Goal: Task Accomplishment & Management: Use online tool/utility

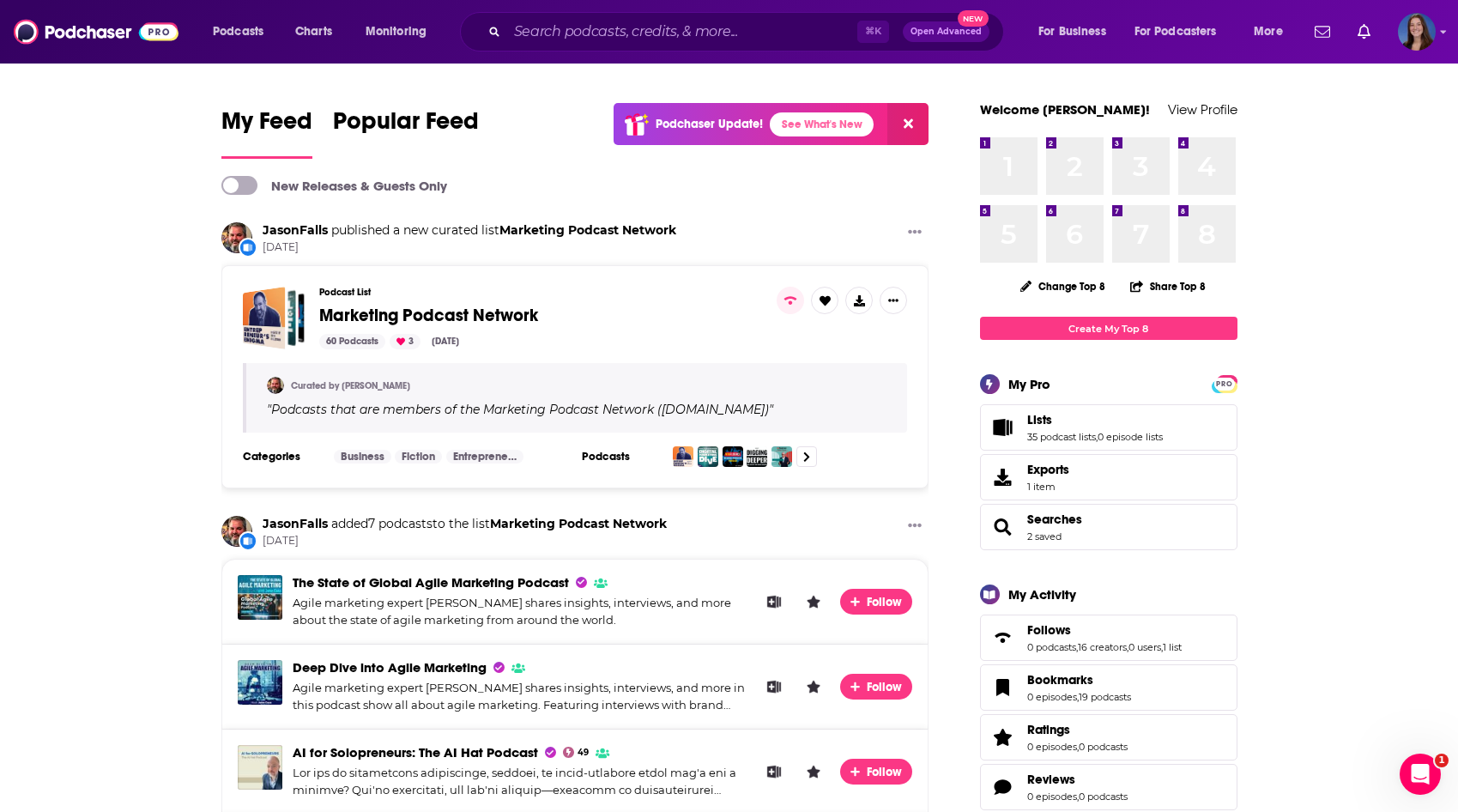
scroll to position [1, 0]
click at [710, 34] on input "Search podcasts, credits, & more..." at bounding box center [682, 32] width 350 height 28
click at [680, 33] on input "Search podcasts, credits, & more..." at bounding box center [682, 32] width 350 height 28
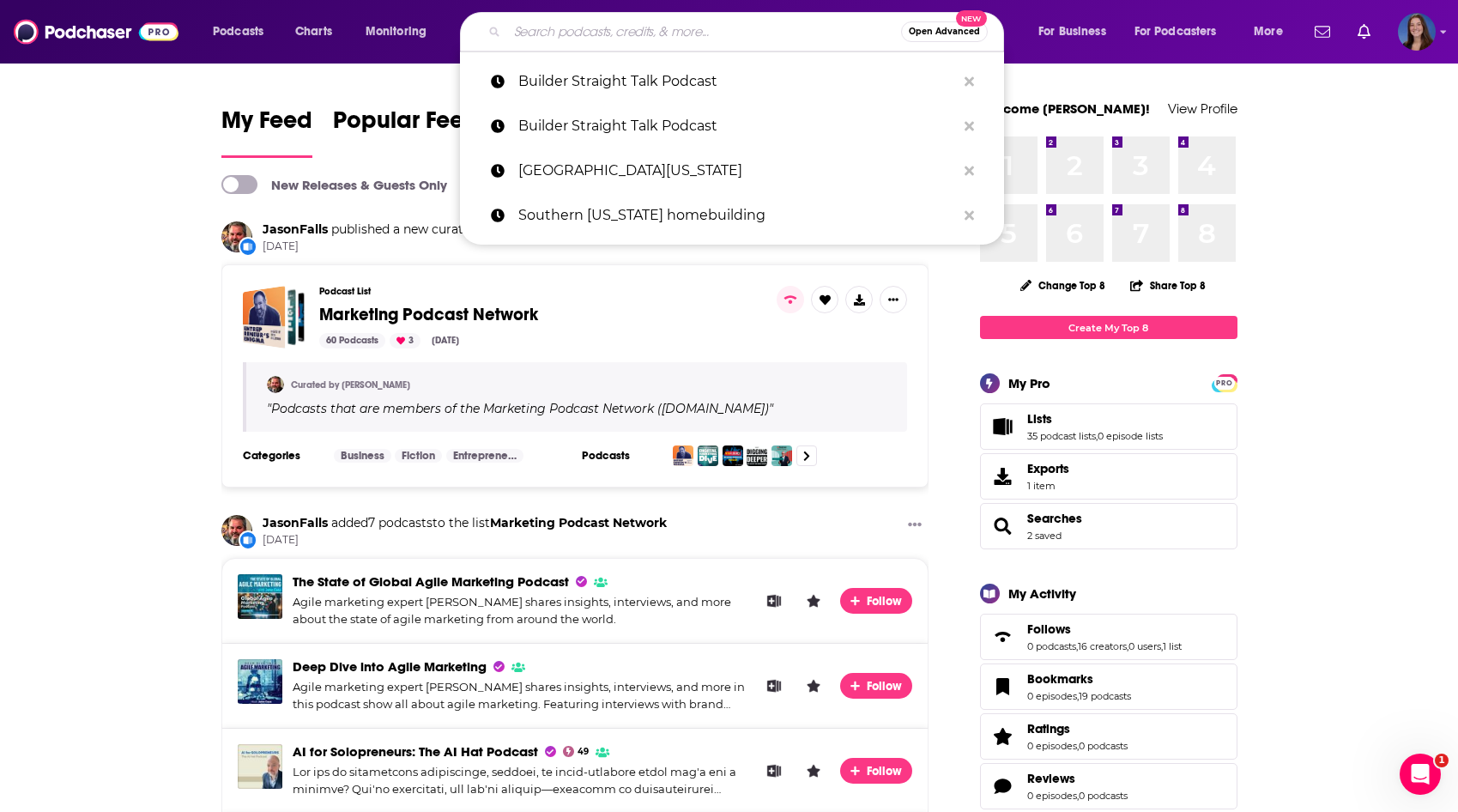
click at [591, 37] on input "Search podcasts, credits, & more..." at bounding box center [704, 32] width 394 height 28
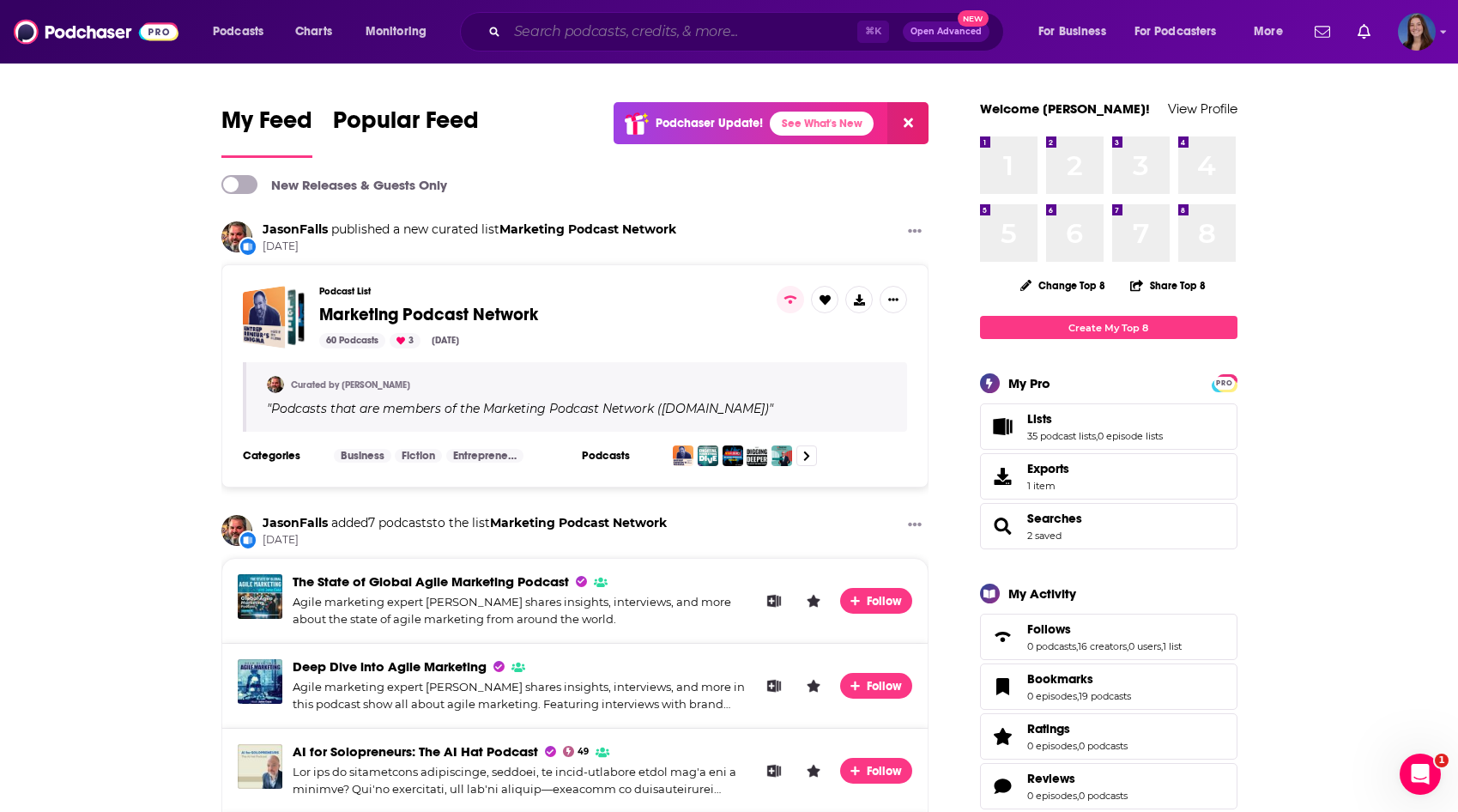
click at [627, 37] on input "Search podcasts, credits, & more..." at bounding box center [682, 32] width 350 height 28
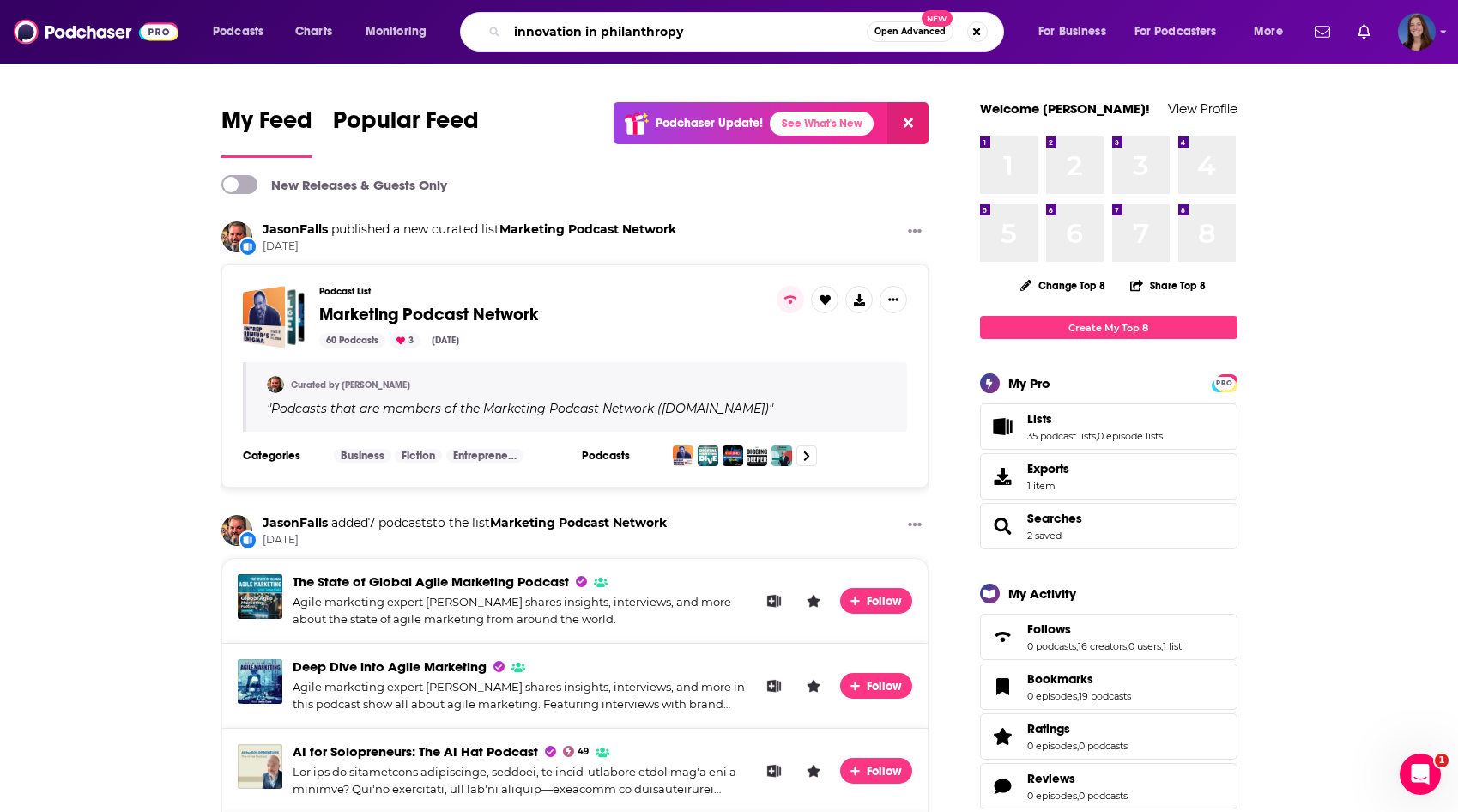
type input "innovation in philanthropy"
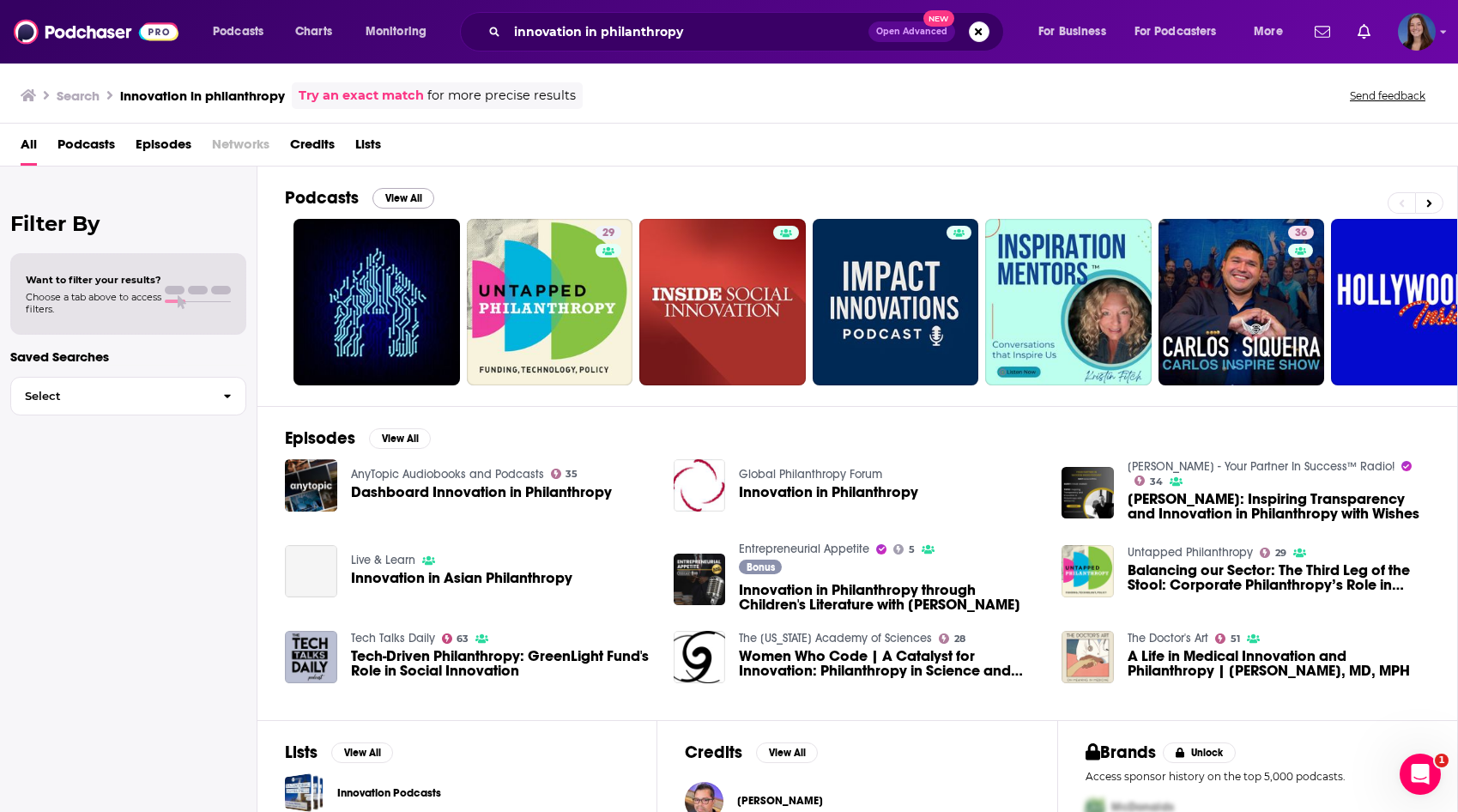
click at [398, 201] on button "View All" at bounding box center [403, 198] width 62 height 20
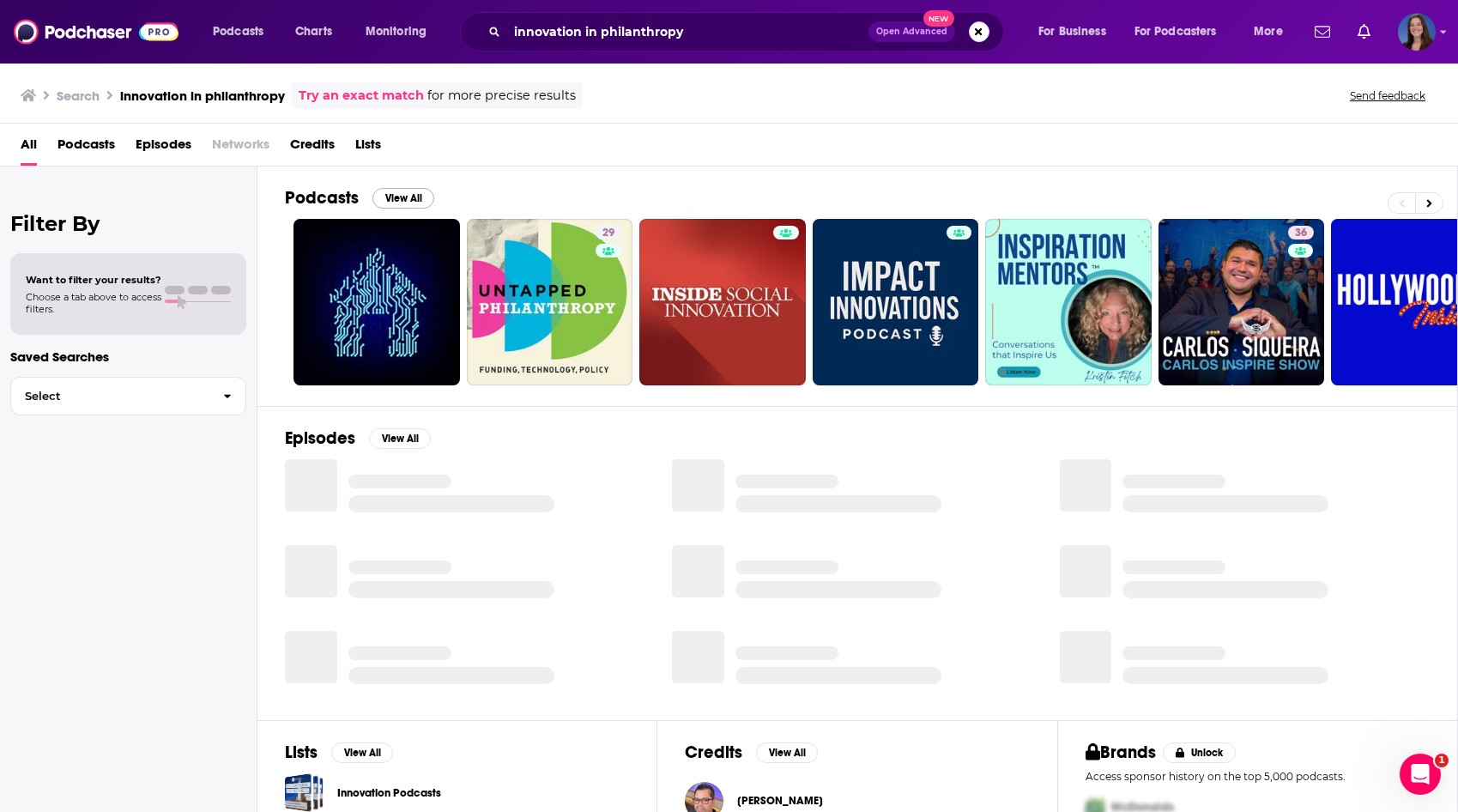
click at [395, 196] on button "View All" at bounding box center [403, 198] width 62 height 20
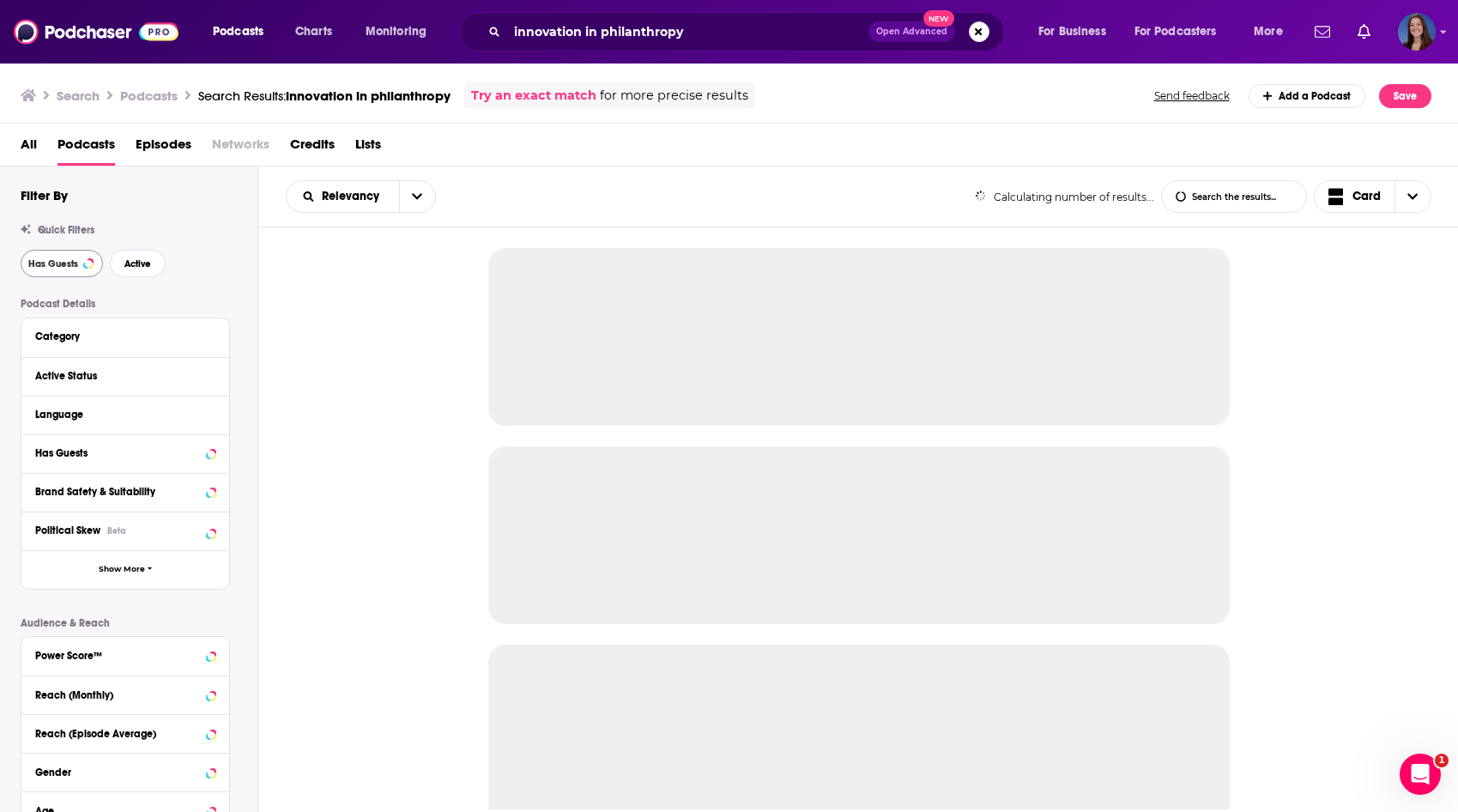
click at [75, 269] on button "Has Guests" at bounding box center [61, 264] width 82 height 28
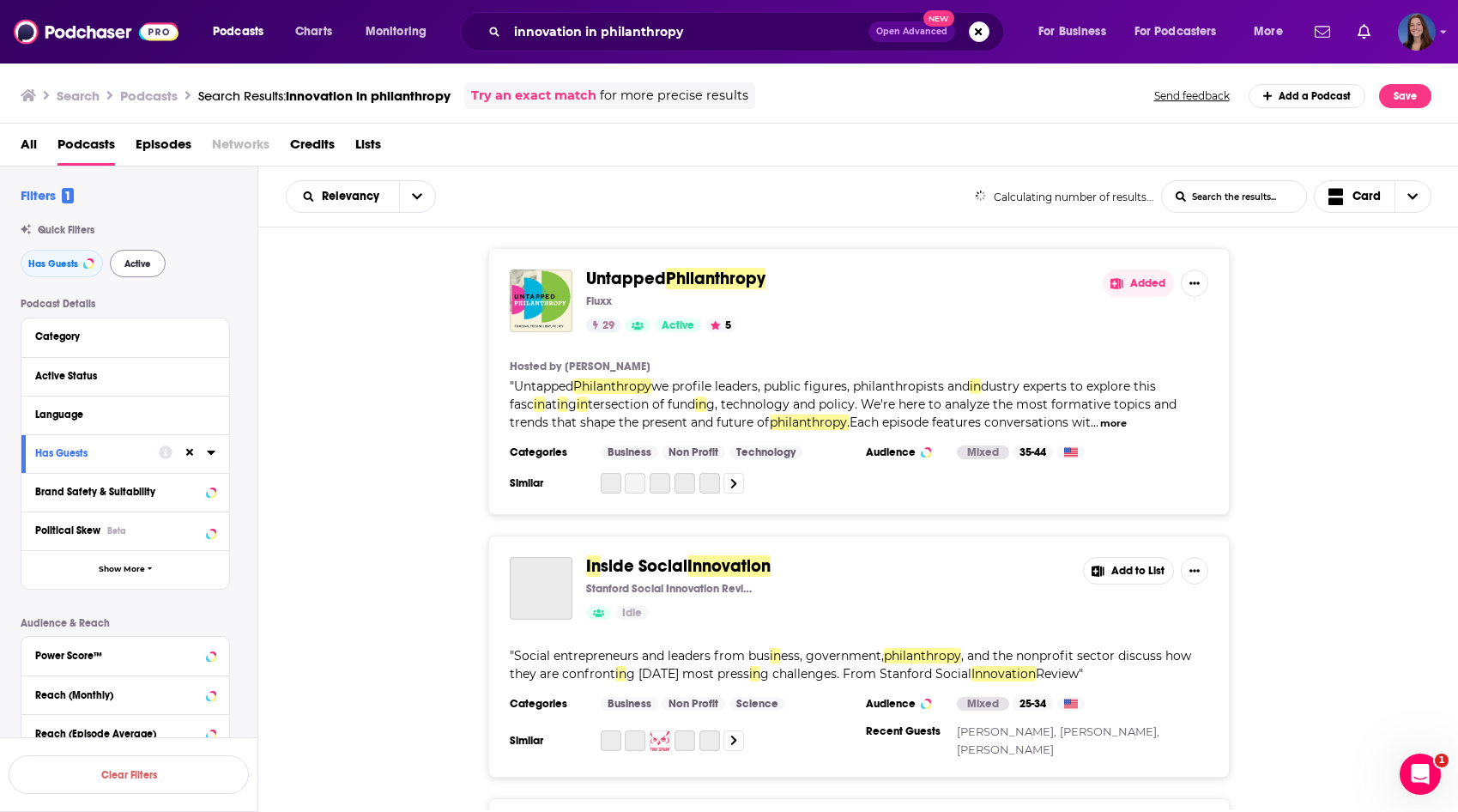
click at [139, 263] on span "Active" at bounding box center [137, 264] width 27 height 9
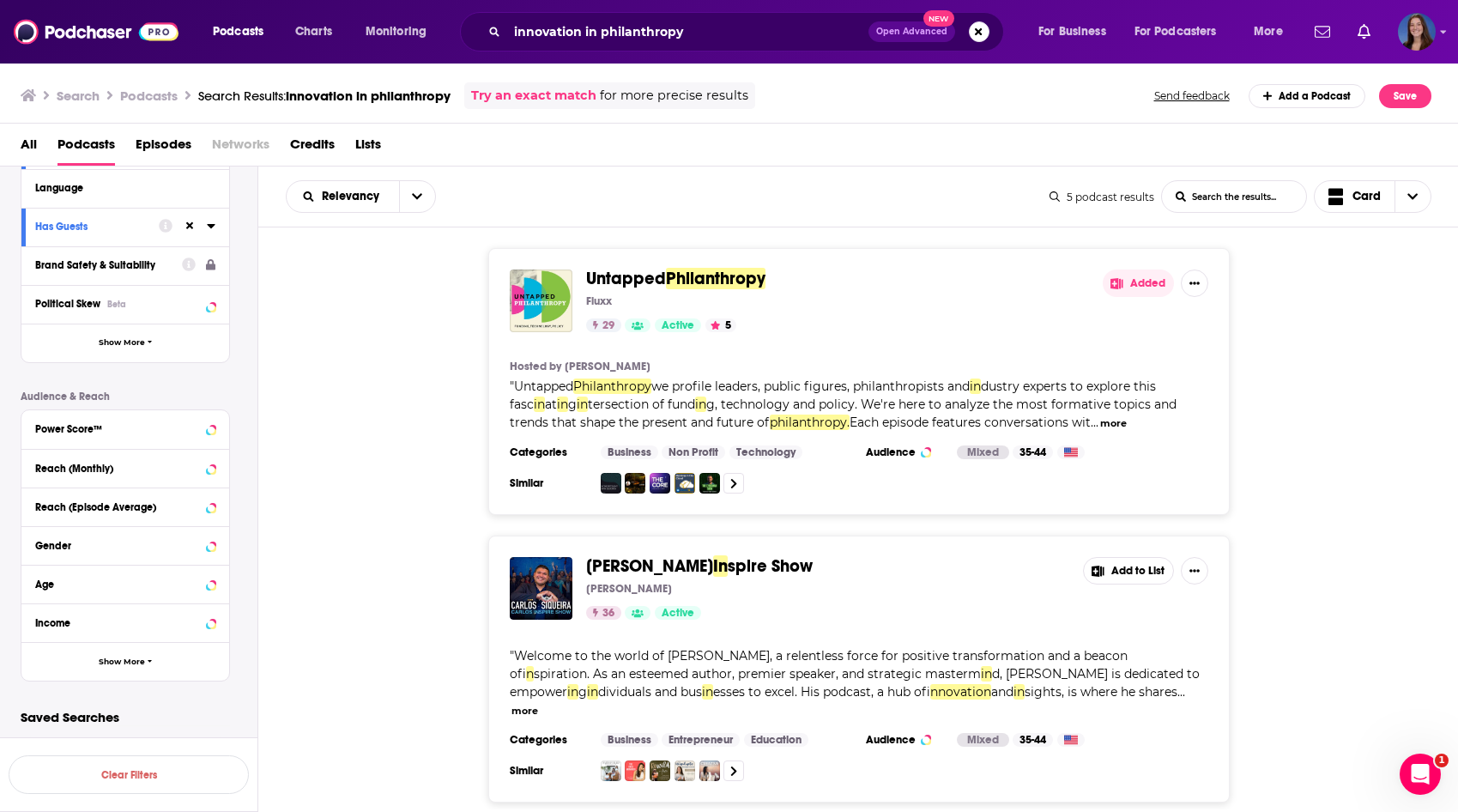
scroll to position [226, 0]
click at [133, 663] on span "Show More" at bounding box center [122, 662] width 46 height 9
click at [135, 424] on div "Power Score™" at bounding box center [103, 429] width 137 height 12
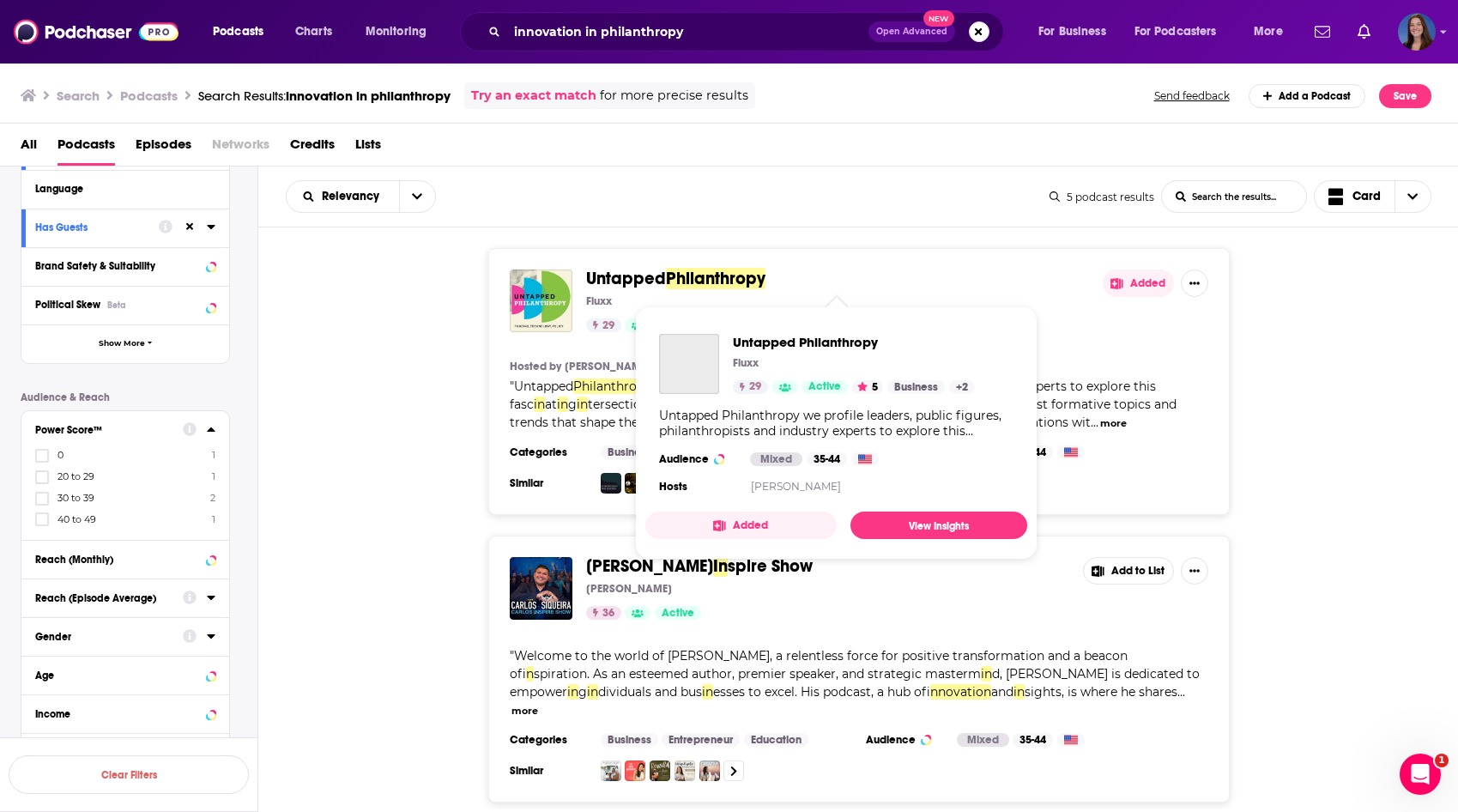
click at [669, 283] on span "Philanthropy" at bounding box center [716, 278] width 100 height 21
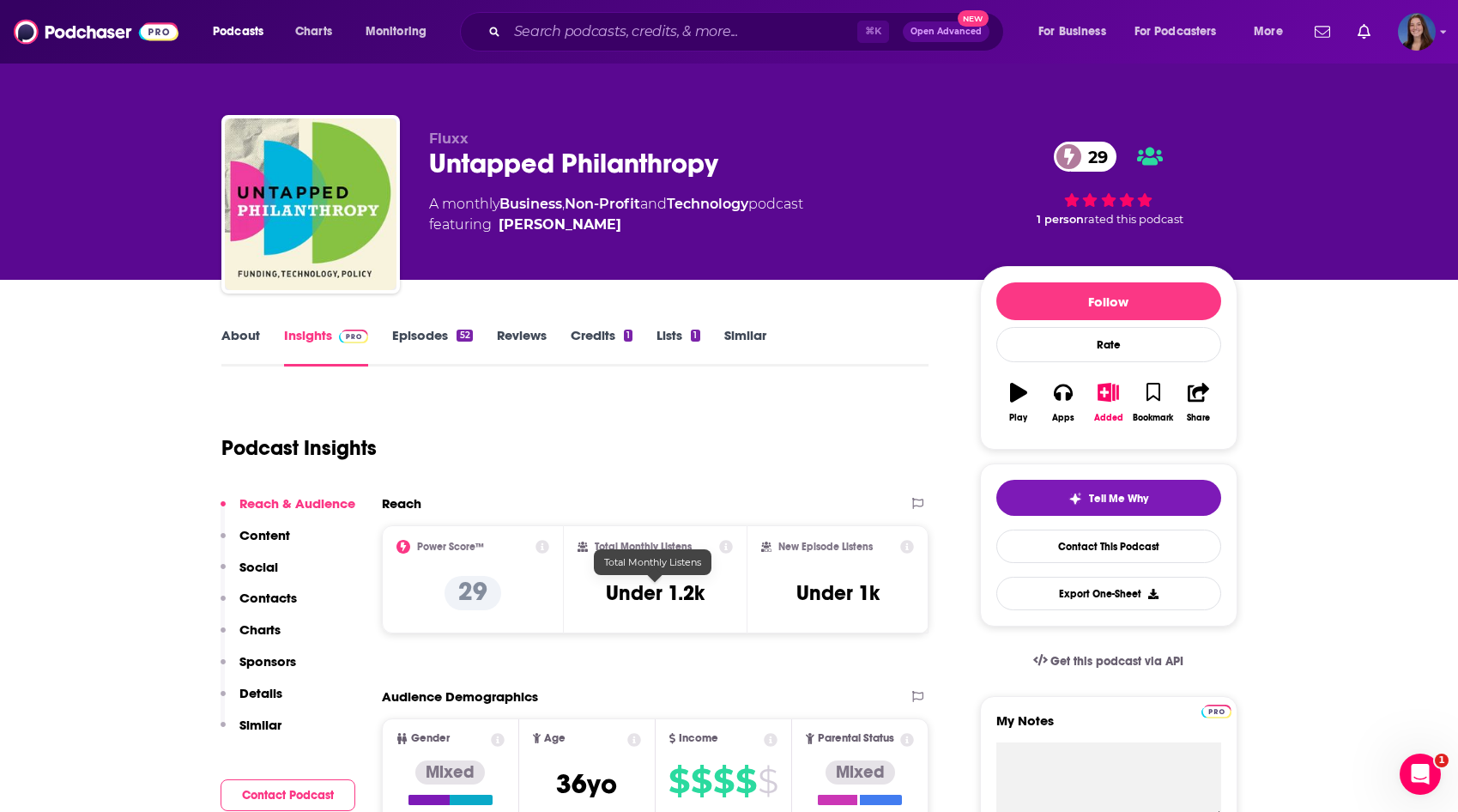
drag, startPoint x: 697, startPoint y: 595, endPoint x: 581, endPoint y: 607, distance: 116.6
click at [581, 607] on div "Total Monthly Listens Under 1.2k" at bounding box center [655, 579] width 155 height 79
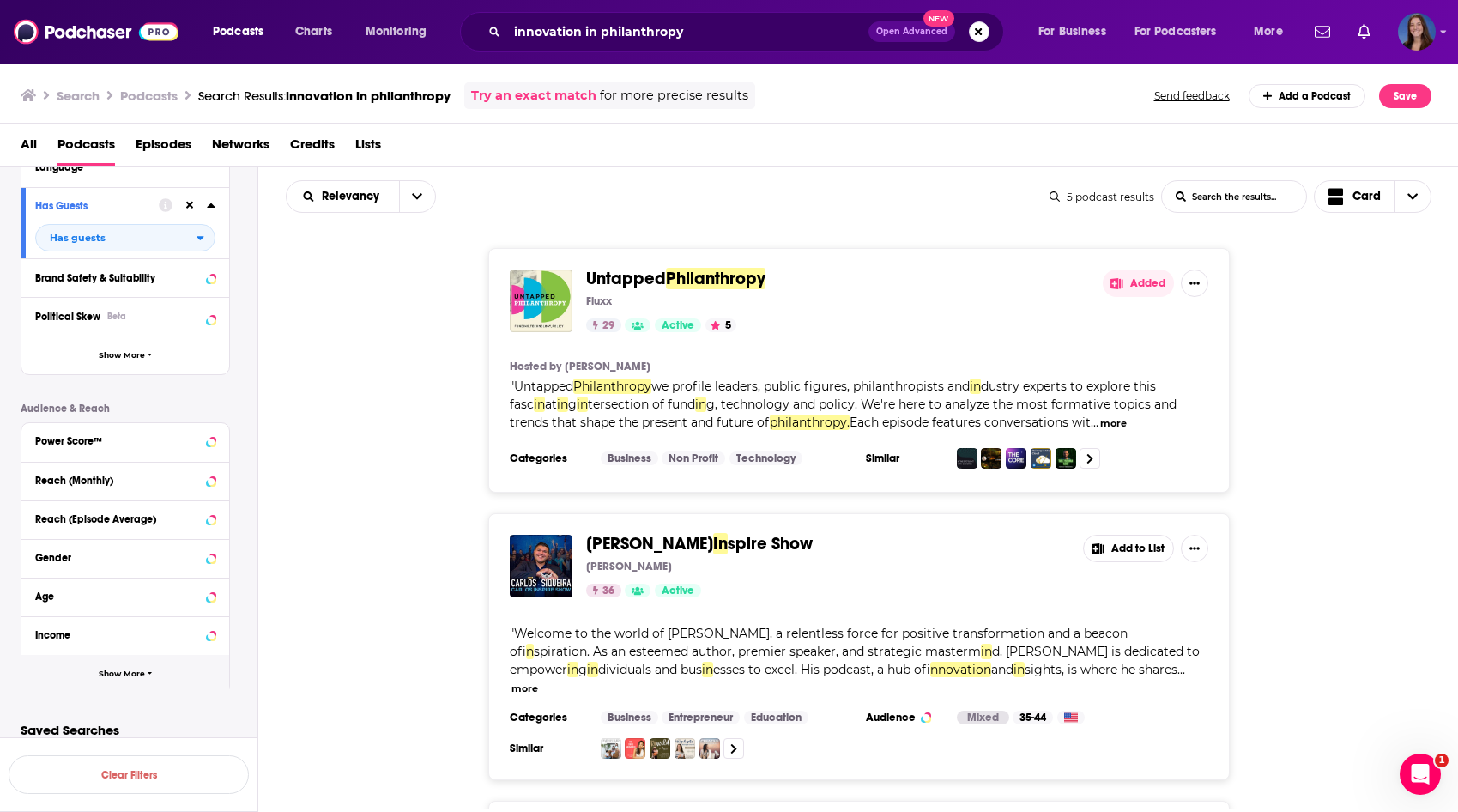
click at [112, 676] on span "Show More" at bounding box center [122, 674] width 46 height 9
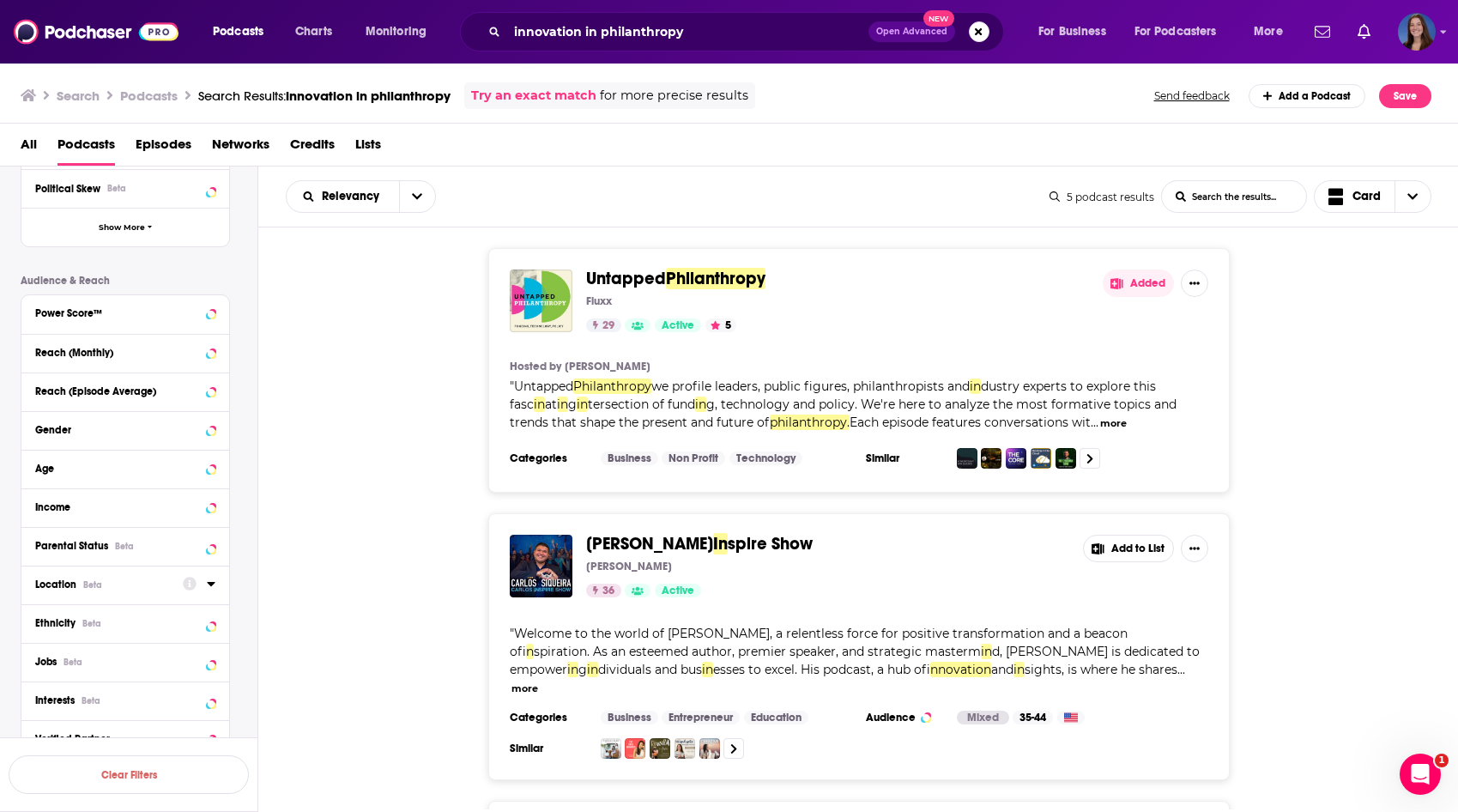
scroll to position [426, 0]
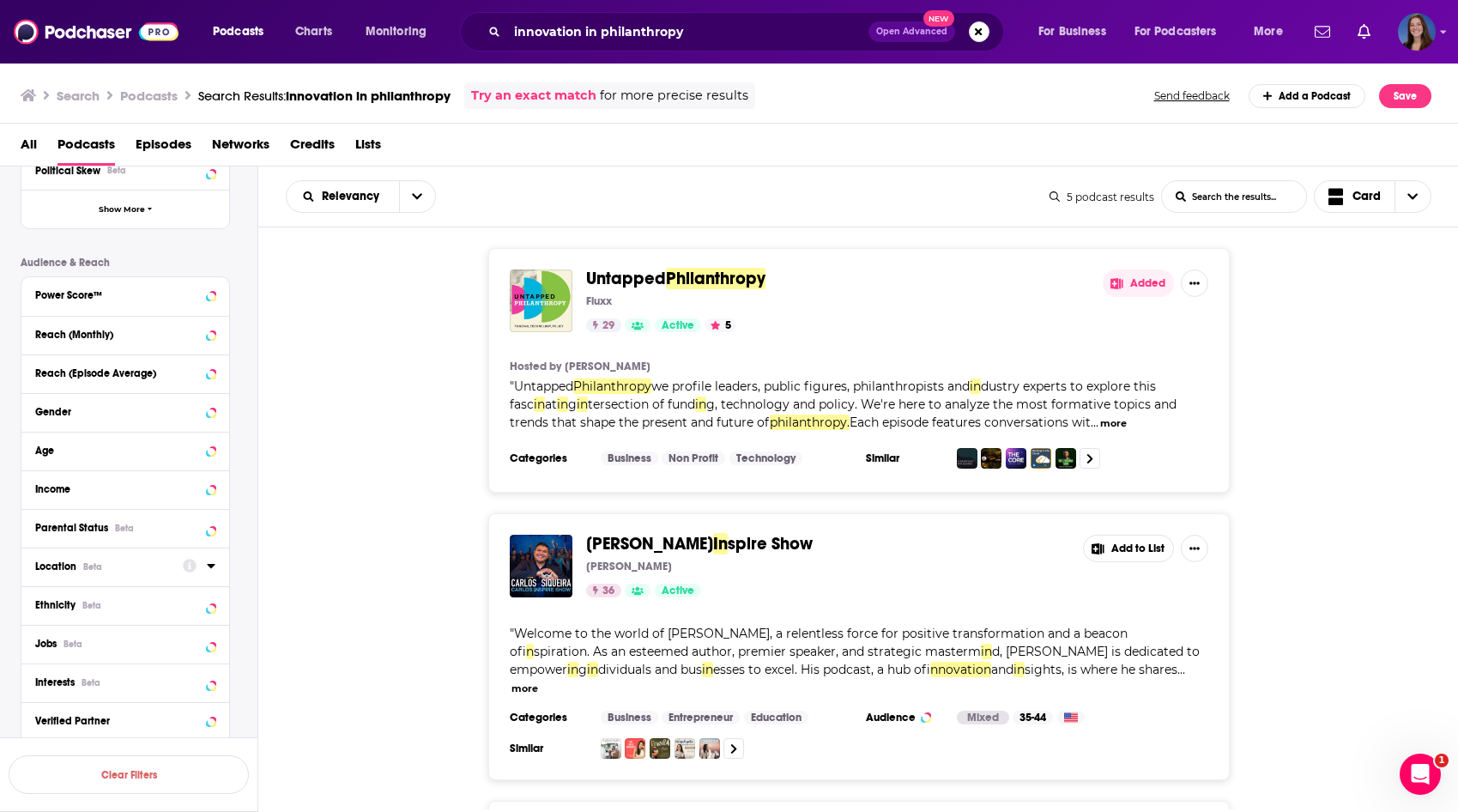
click at [102, 558] on button "Location Beta" at bounding box center [109, 566] width 148 height 21
click at [84, 571] on div "Location Beta" at bounding box center [103, 566] width 137 height 12
click at [95, 570] on div "Beta" at bounding box center [92, 567] width 18 height 11
click at [43, 640] on icon at bounding box center [42, 641] width 10 height 7
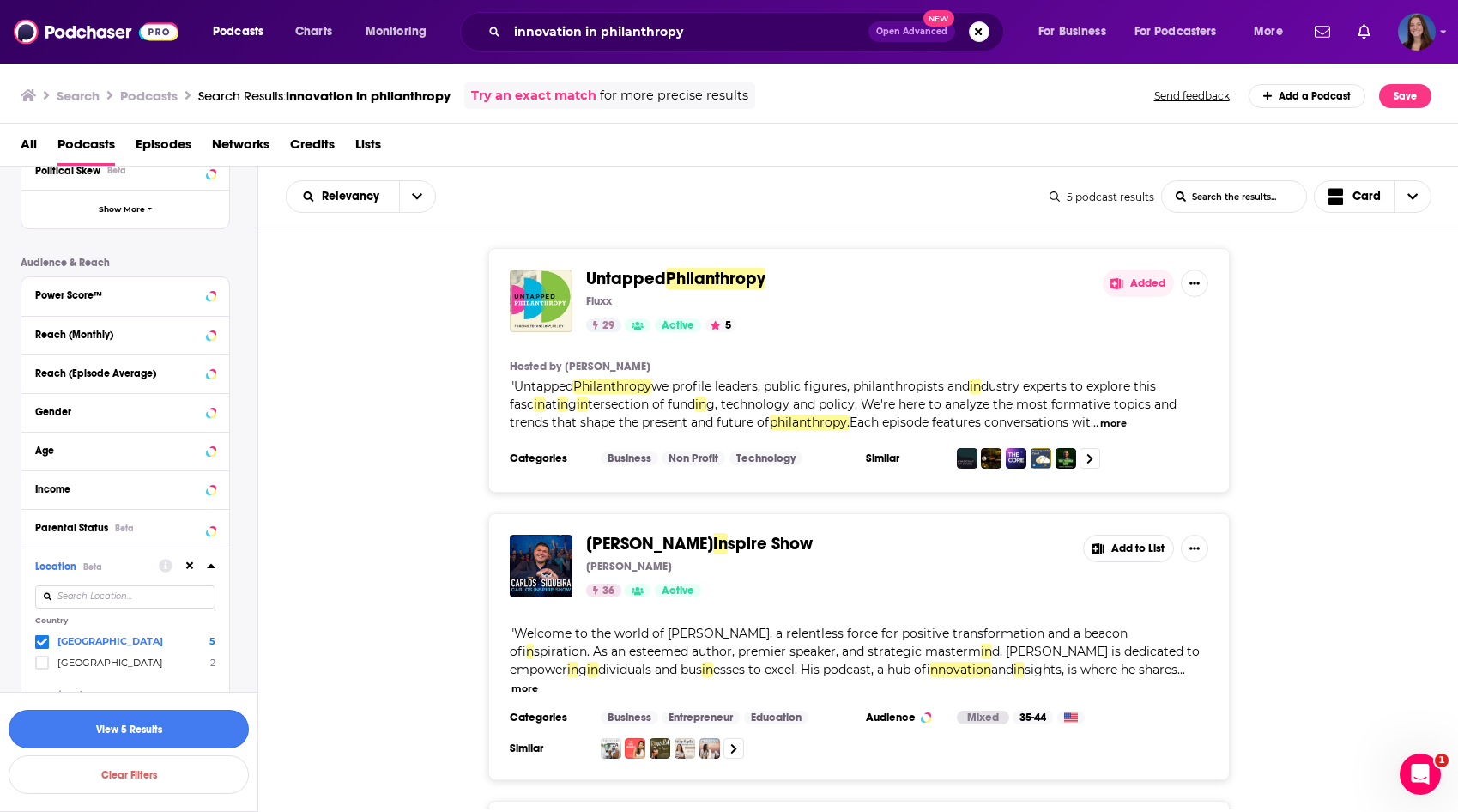
click at [151, 732] on button "View 5 Results" at bounding box center [128, 729] width 240 height 39
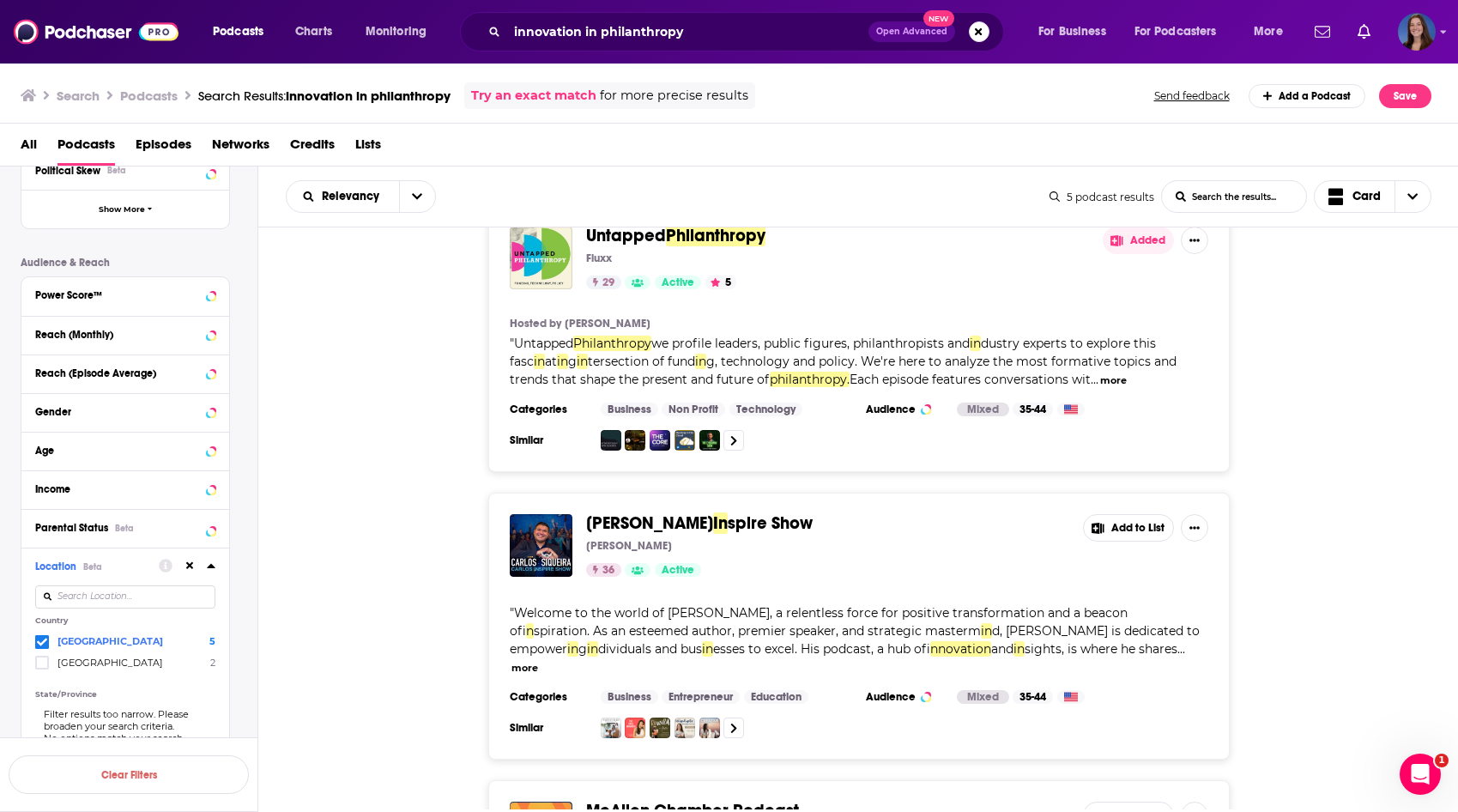
scroll to position [43, 0]
click at [664, 236] on span "Untapped" at bounding box center [626, 234] width 79 height 21
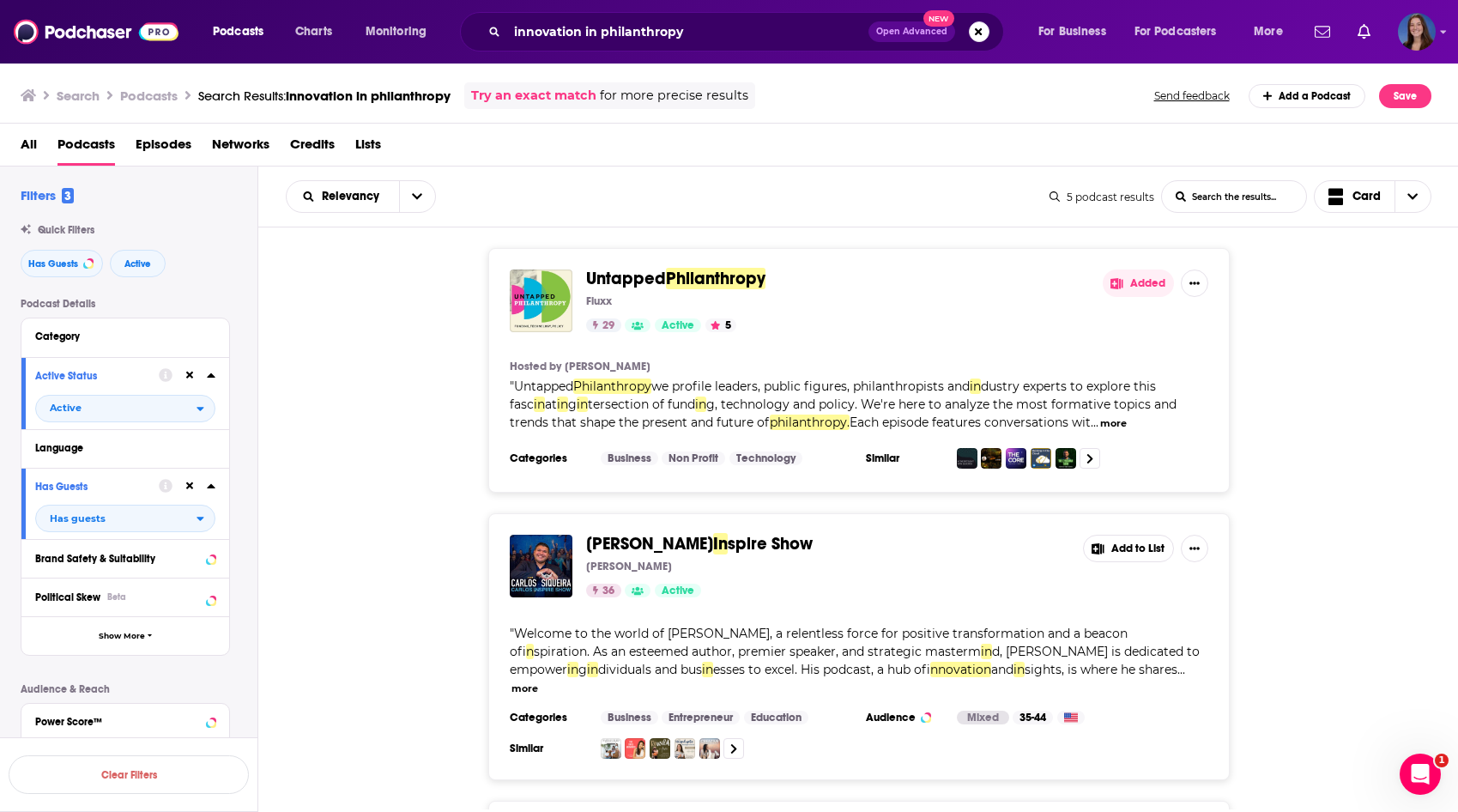
click at [1121, 422] on button "more" at bounding box center [1113, 424] width 27 height 15
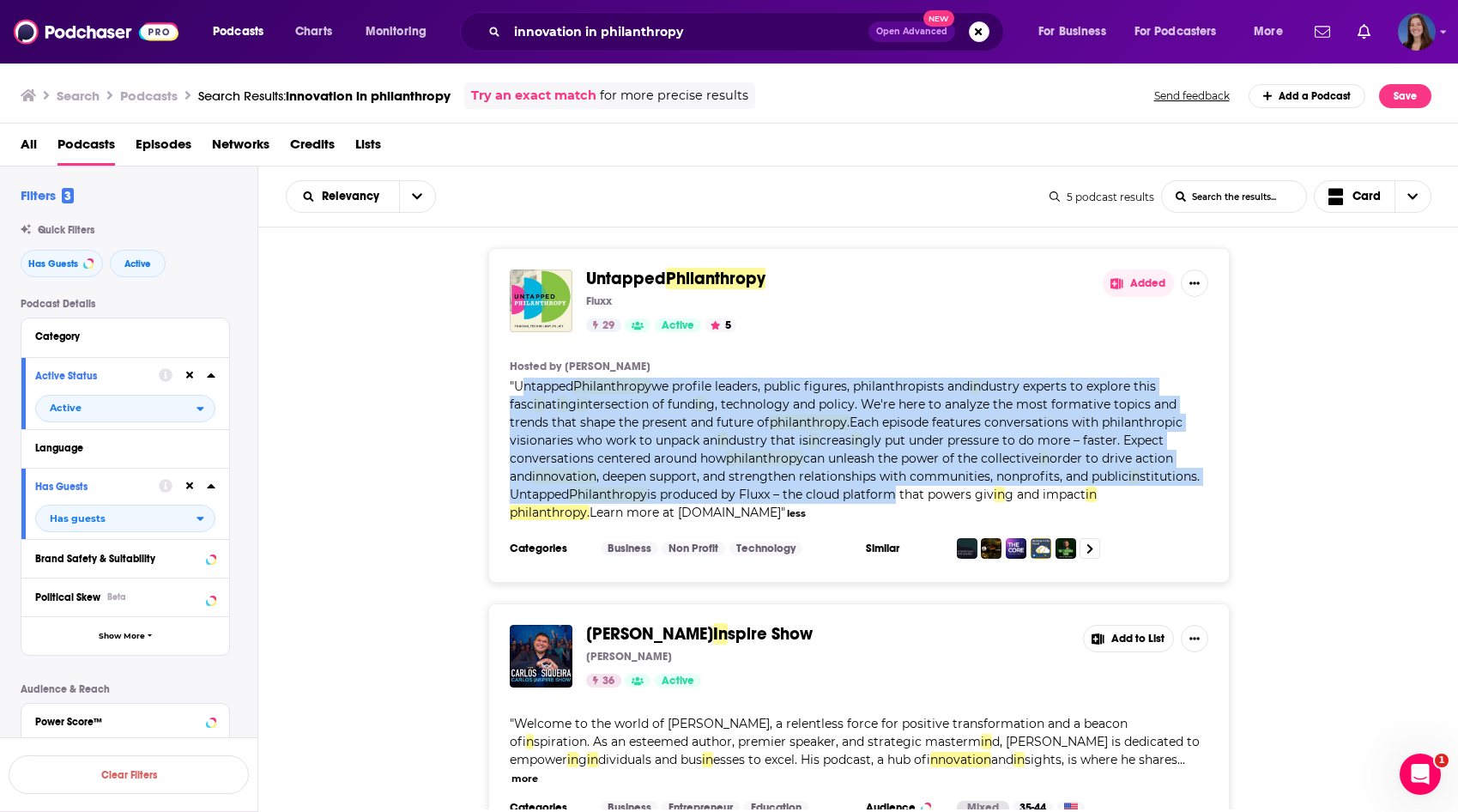
drag, startPoint x: 526, startPoint y: 387, endPoint x: 964, endPoint y: 493, distance: 450.6
click at [964, 493] on span "Untapped Philanthropy we profile leaders, public figures, philanthropists and i…" at bounding box center [854, 448] width 690 height 141
click at [972, 480] on span ", deepen support, and strengthen relationships with communities, nonprofits, an…" at bounding box center [862, 476] width 532 height 16
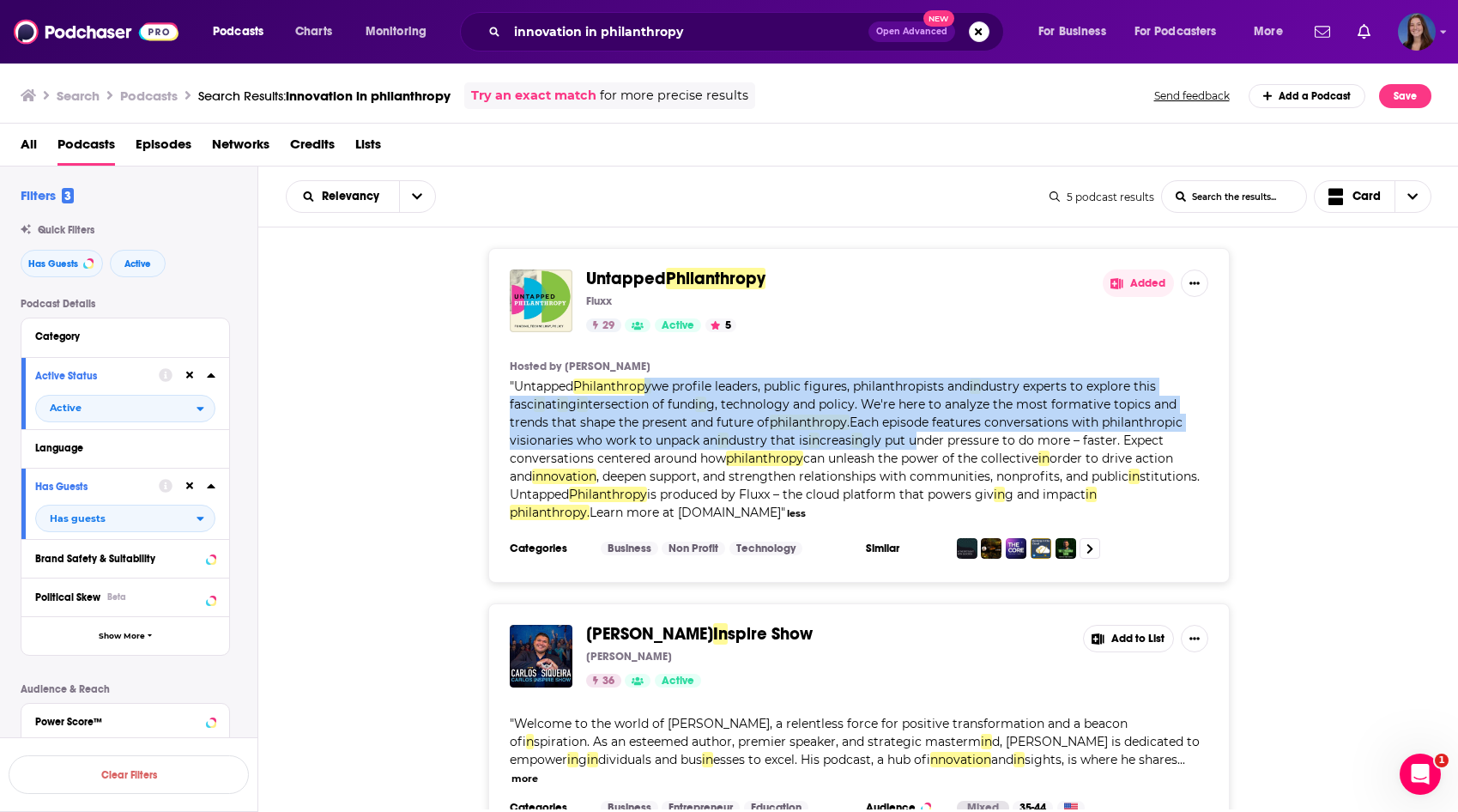
drag, startPoint x: 648, startPoint y: 386, endPoint x: 919, endPoint y: 443, distance: 276.9
click at [919, 443] on span "Untapped Philanthropy we profile leaders, public figures, philanthropists and i…" at bounding box center [854, 448] width 690 height 141
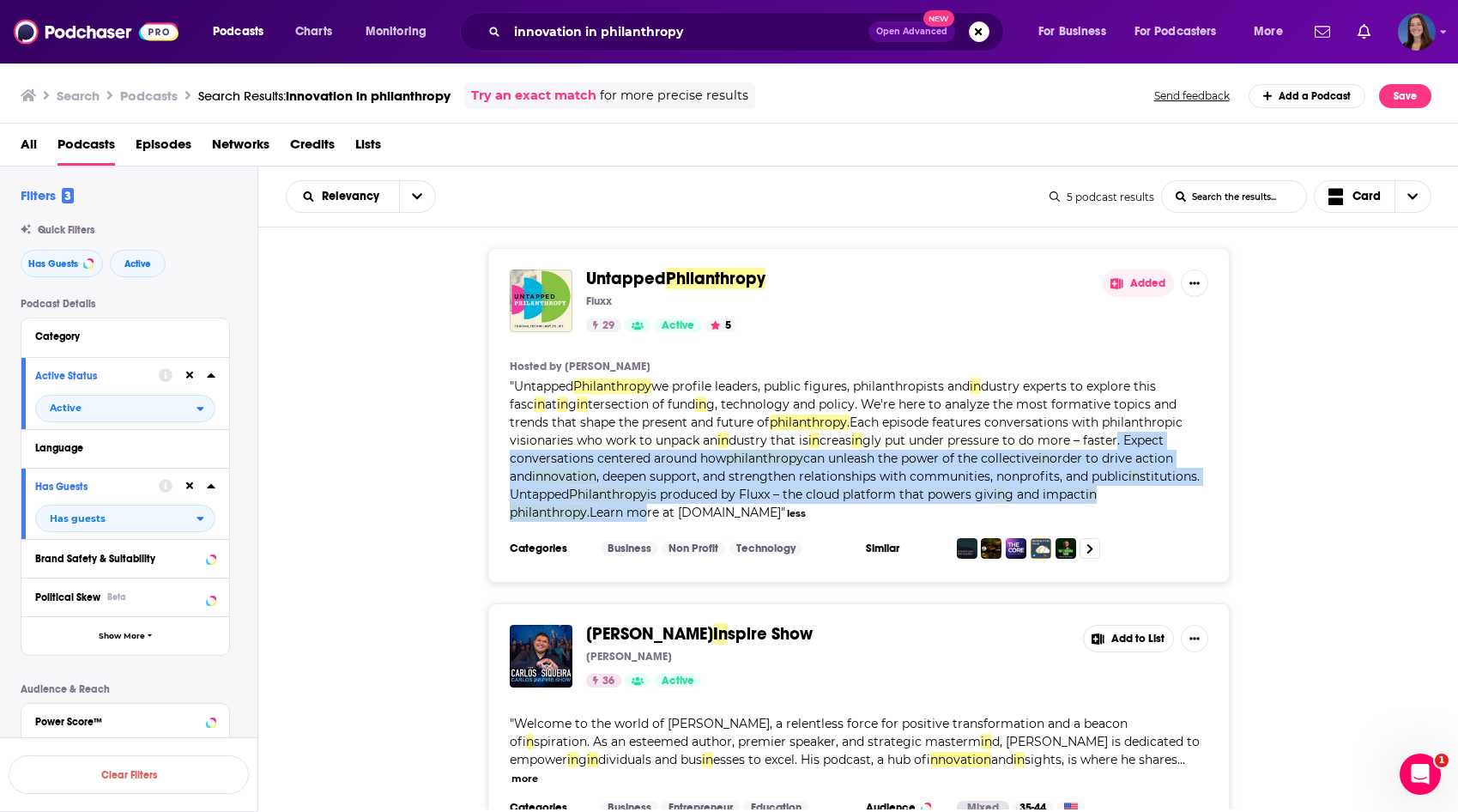
drag, startPoint x: 1119, startPoint y: 440, endPoint x: 650, endPoint y: 506, distance: 473.6
click at [646, 508] on span "Untapped Philanthropy we profile leaders, public figures, philanthropists and i…" at bounding box center [854, 448] width 690 height 141
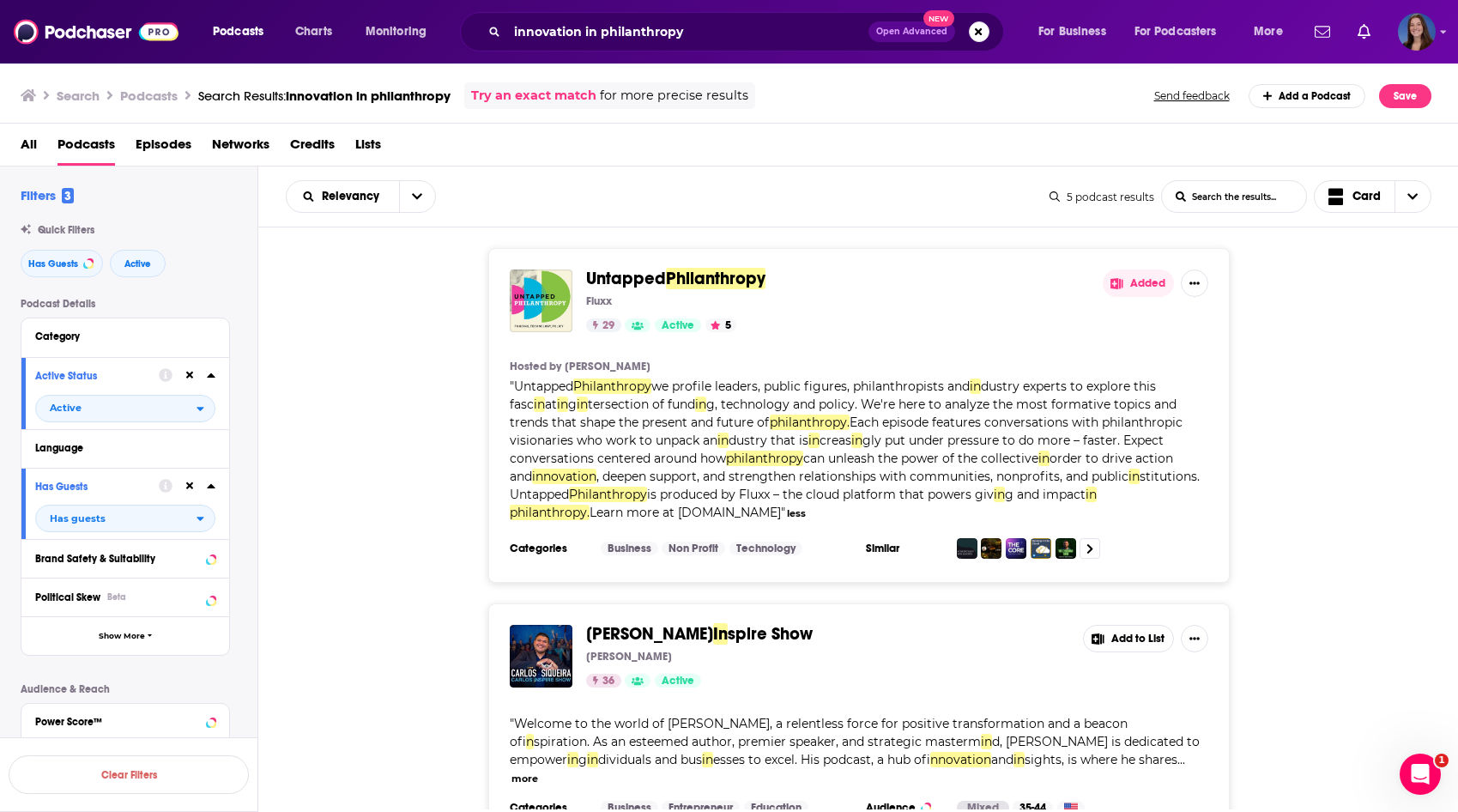
drag, startPoint x: 741, startPoint y: 438, endPoint x: 731, endPoint y: 437, distance: 10.0
click at [738, 437] on span "dustry that is" at bounding box center [769, 440] width 79 height 16
drag, startPoint x: 853, startPoint y: 273, endPoint x: 768, endPoint y: 289, distance: 86.5
click at [853, 274] on span "Untapped Philanthropy" at bounding box center [837, 279] width 503 height 18
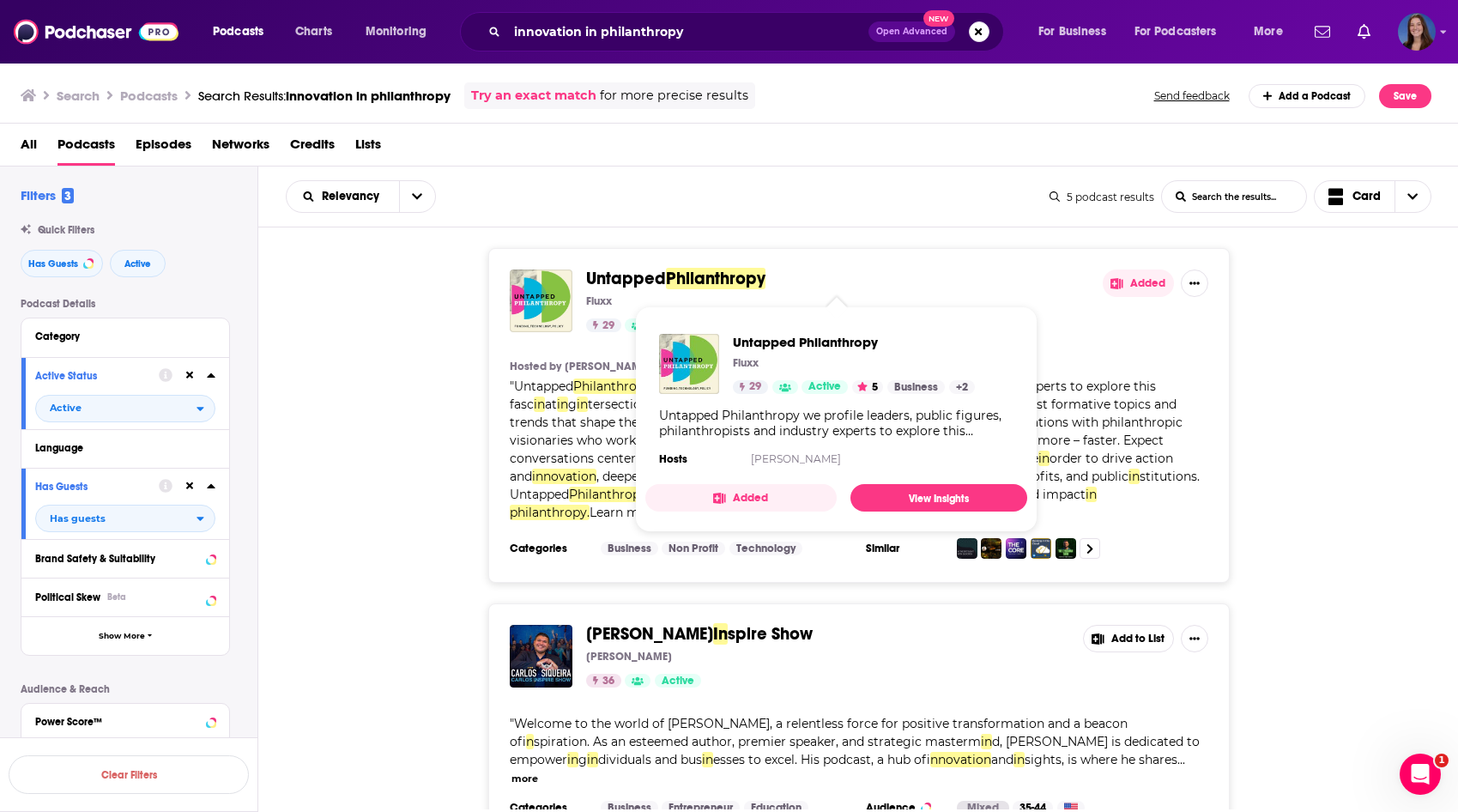
click at [592, 285] on span "Untapped" at bounding box center [626, 278] width 79 height 21
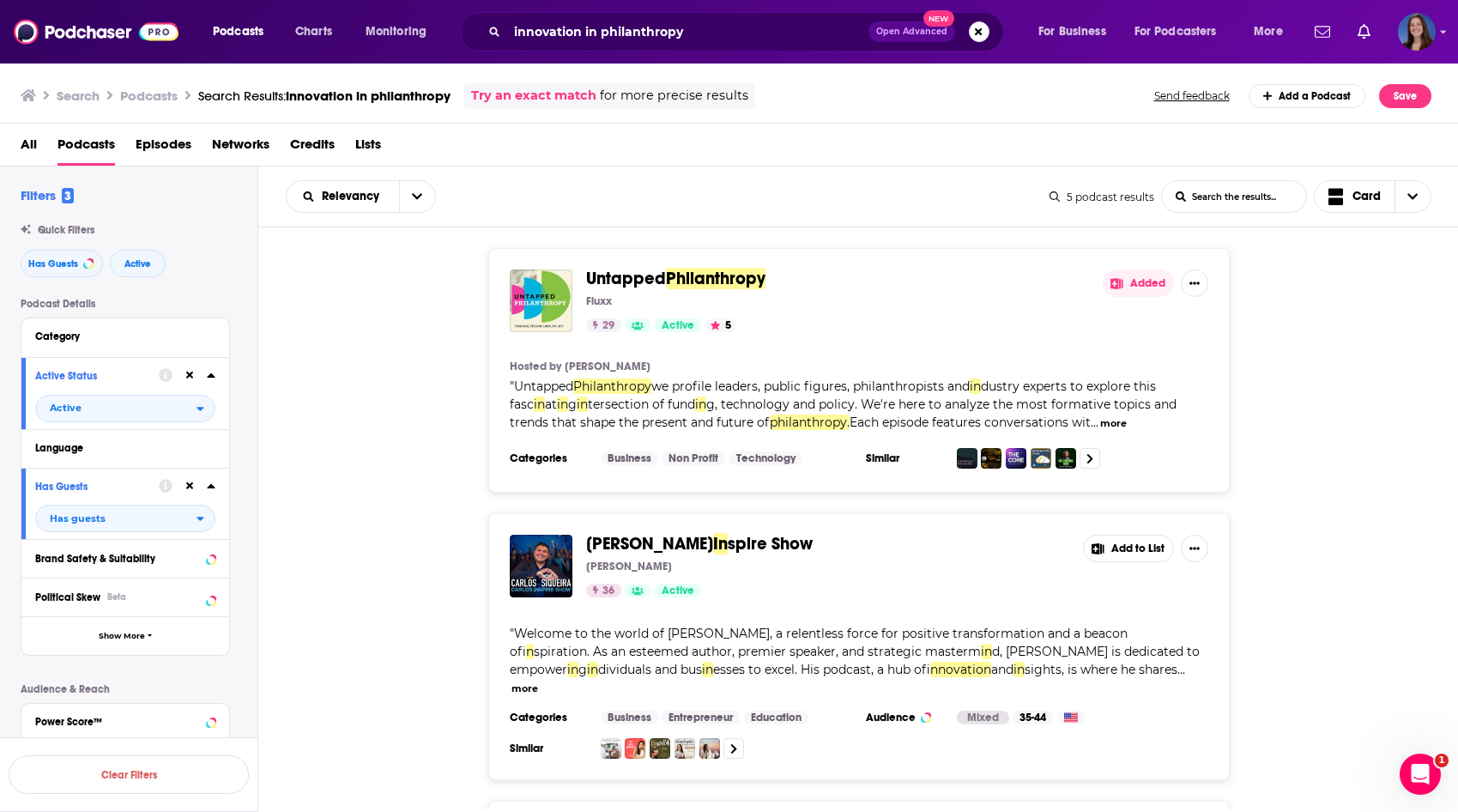
click at [1196, 290] on button "Show More Button" at bounding box center [1195, 283] width 28 height 28
click at [1141, 285] on button "Added" at bounding box center [1138, 283] width 71 height 28
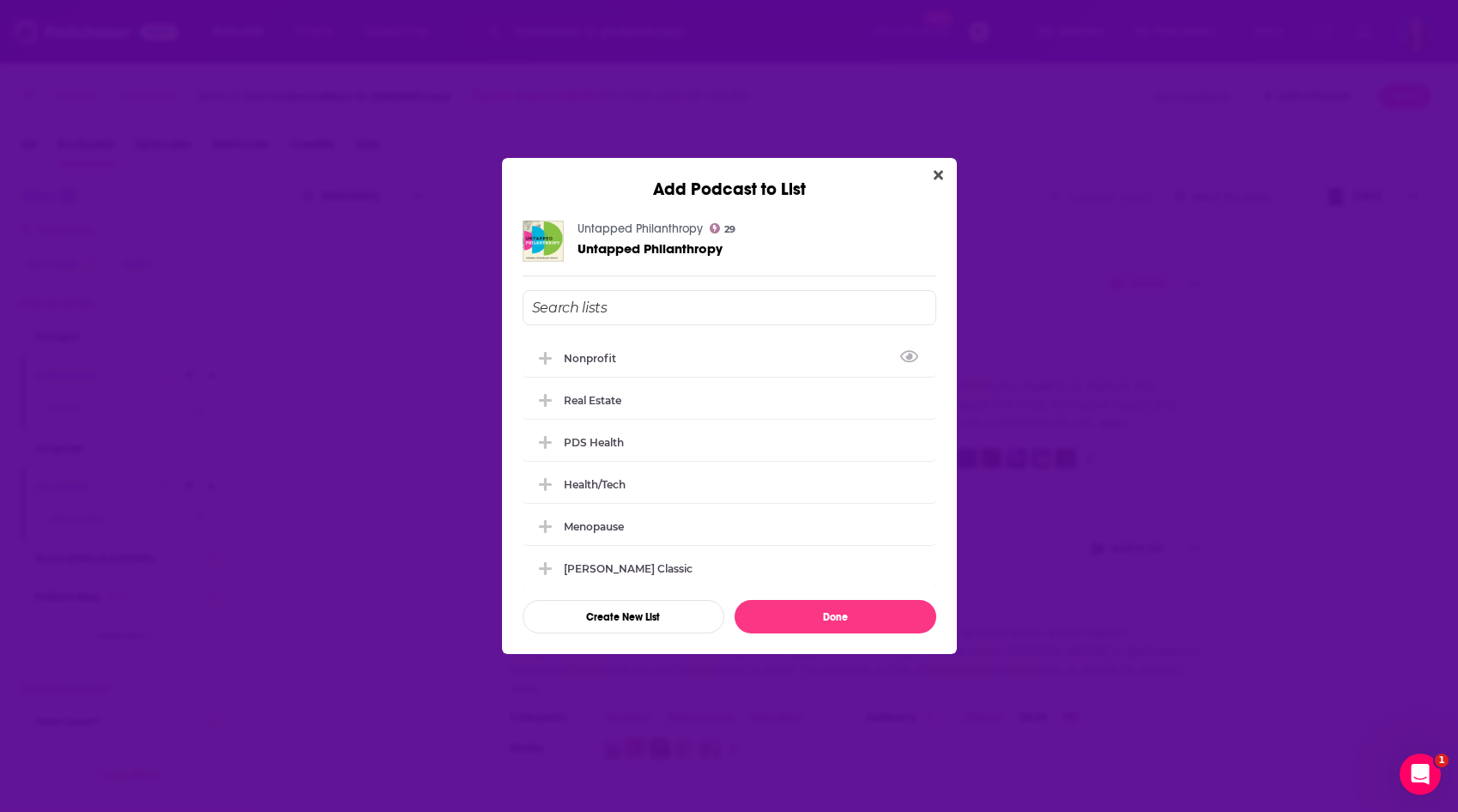
click at [646, 301] on input "Add Podcast To List" at bounding box center [729, 307] width 413 height 35
type input "Innovation in Philanthropy"
click at [604, 617] on button "Create New List" at bounding box center [623, 616] width 202 height 33
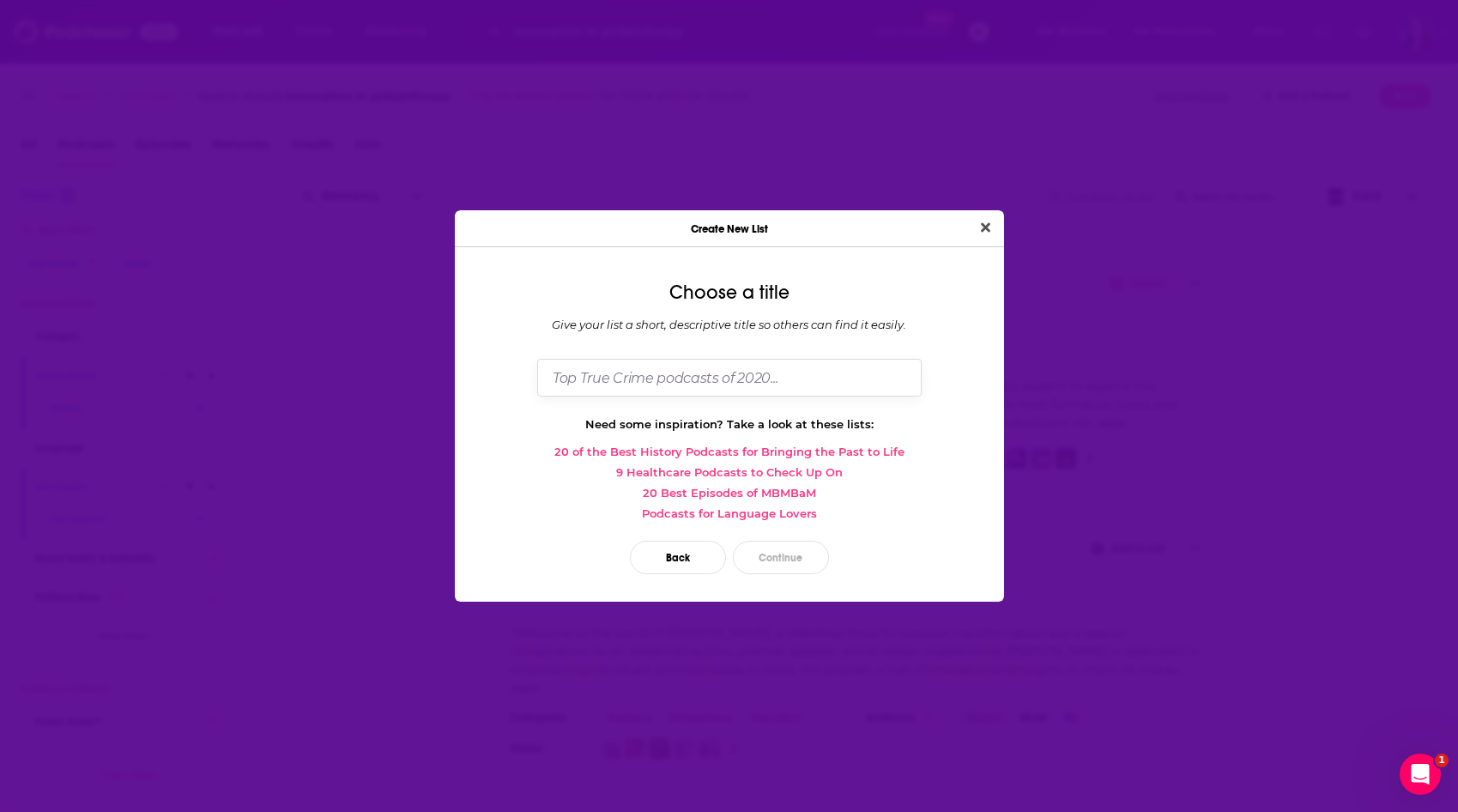
click at [690, 370] on input "Dialog" at bounding box center [729, 377] width 385 height 37
type input "Innovation in Philanthropy"
click at [795, 541] on button "Continue" at bounding box center [781, 557] width 96 height 33
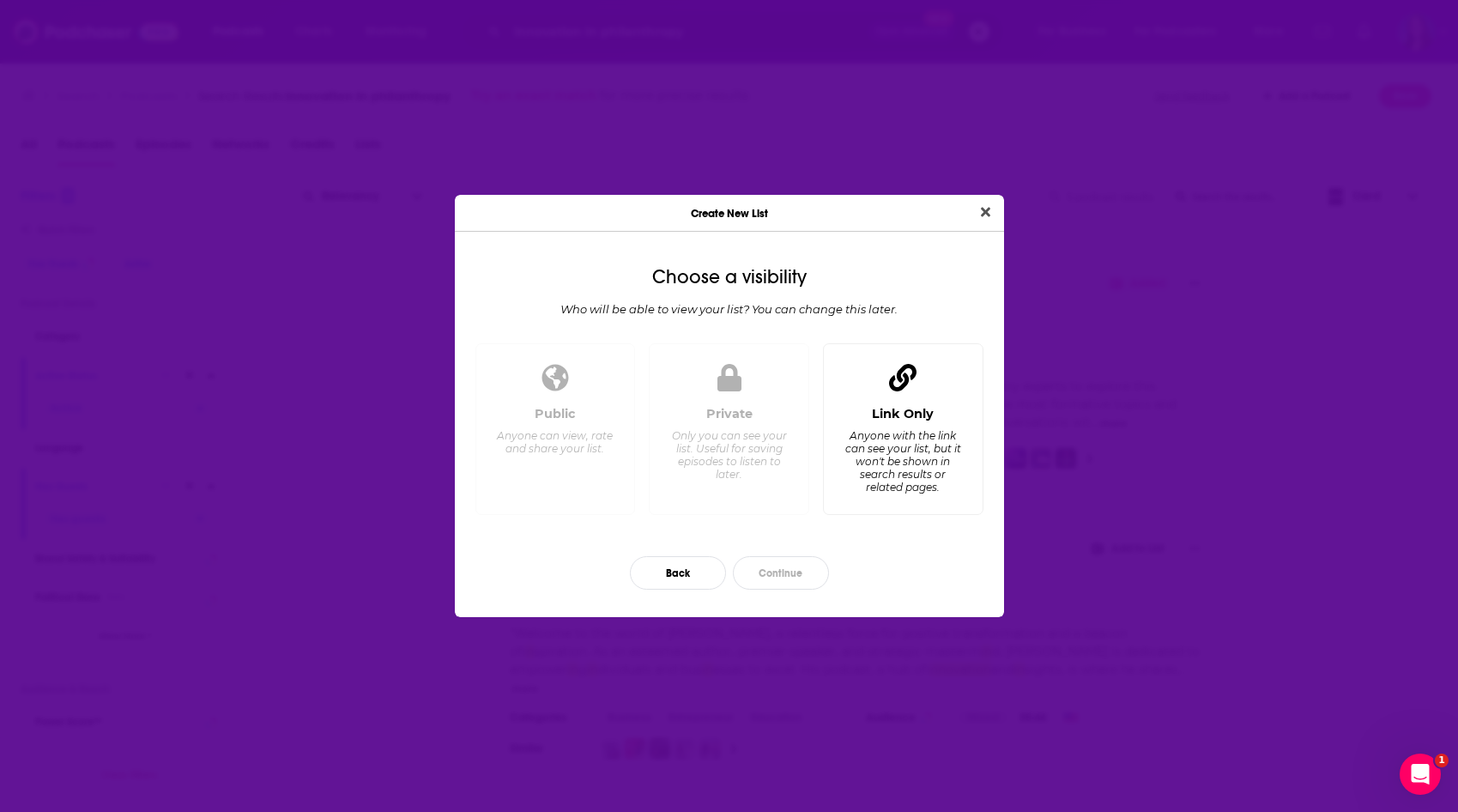
click at [919, 424] on div "Link Only Anyone with the link can see your list, but it won't be shown in sear…" at bounding box center [903, 453] width 131 height 95
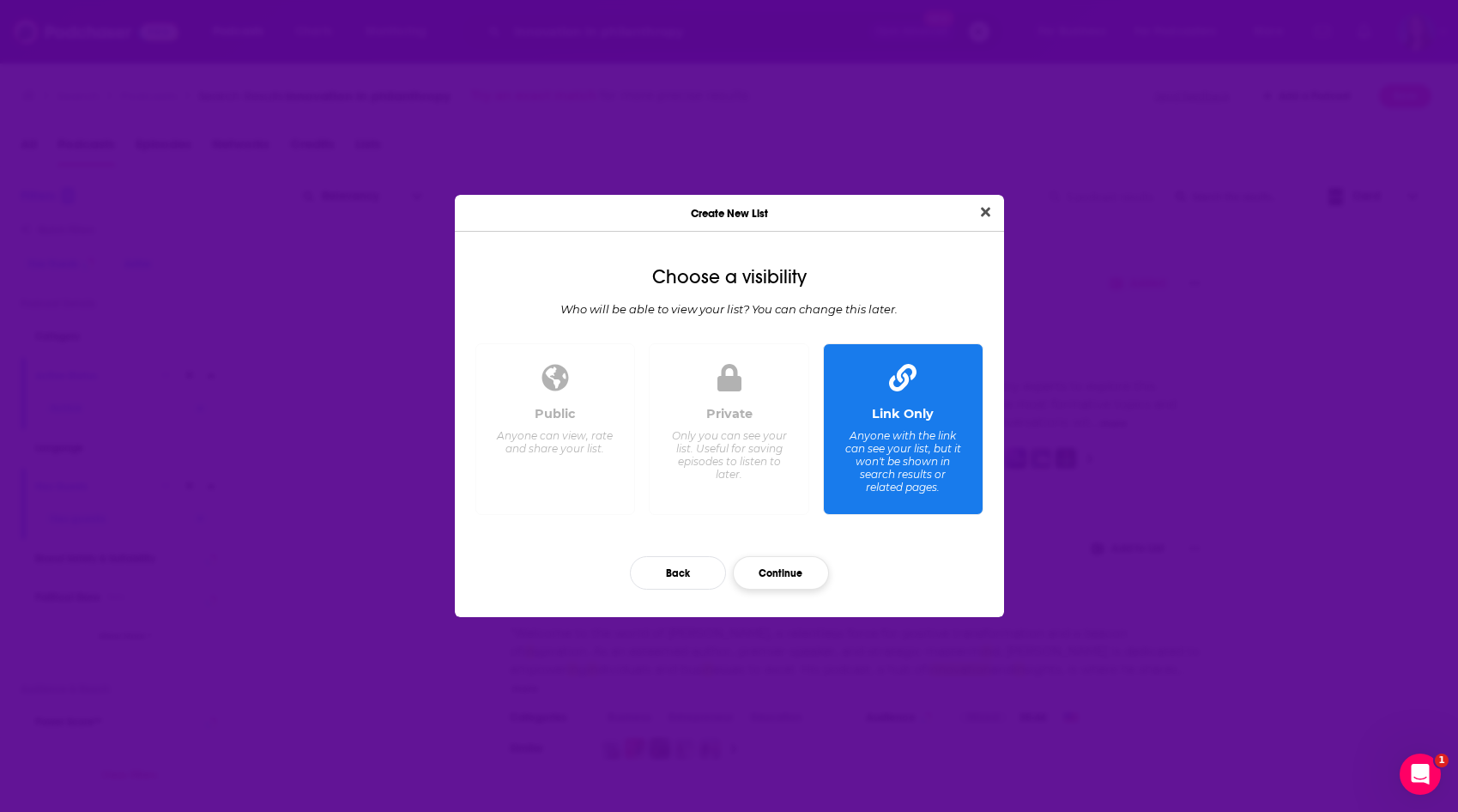
click at [804, 580] on button "Continue" at bounding box center [781, 573] width 96 height 33
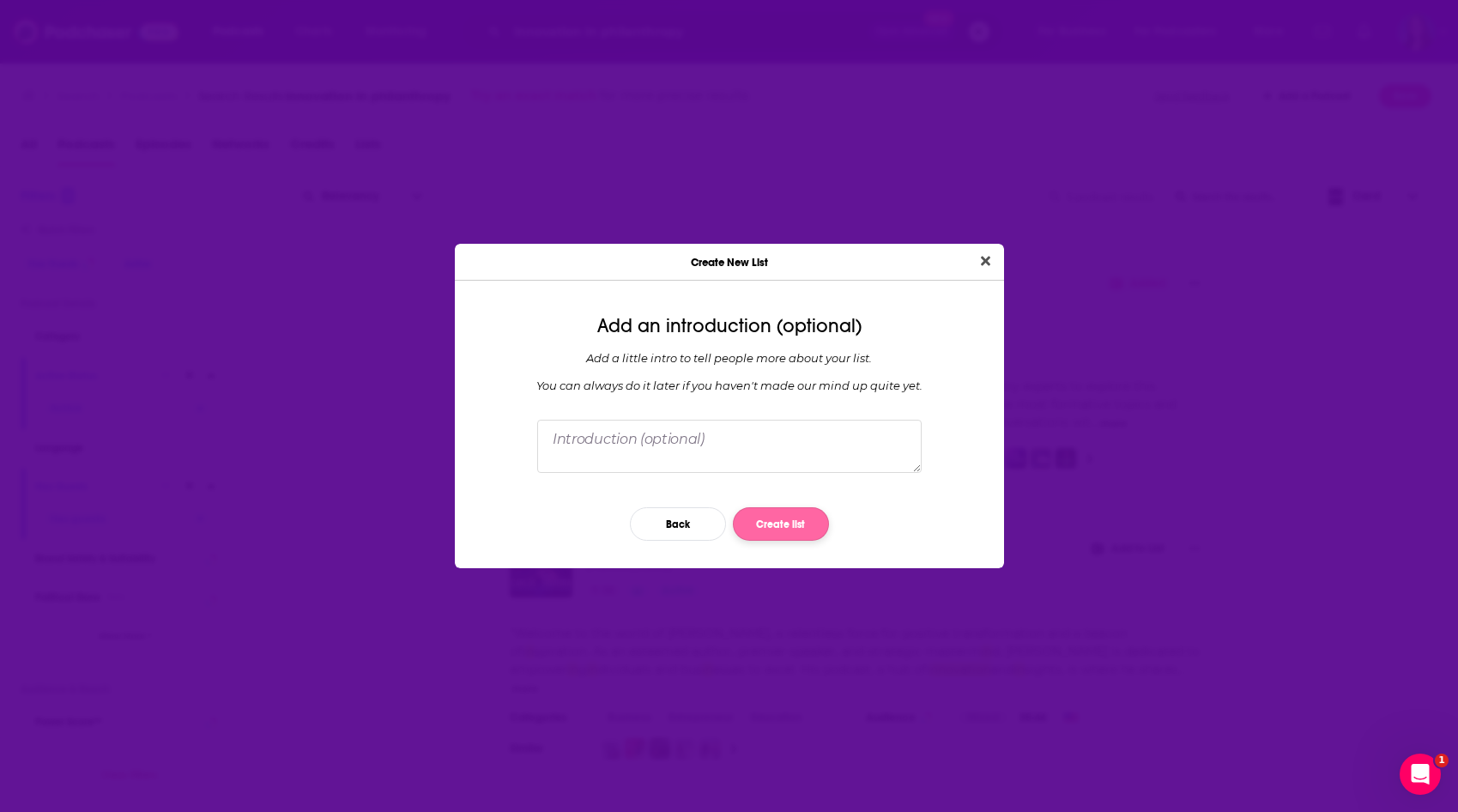
click at [786, 511] on button "Create list" at bounding box center [781, 524] width 96 height 33
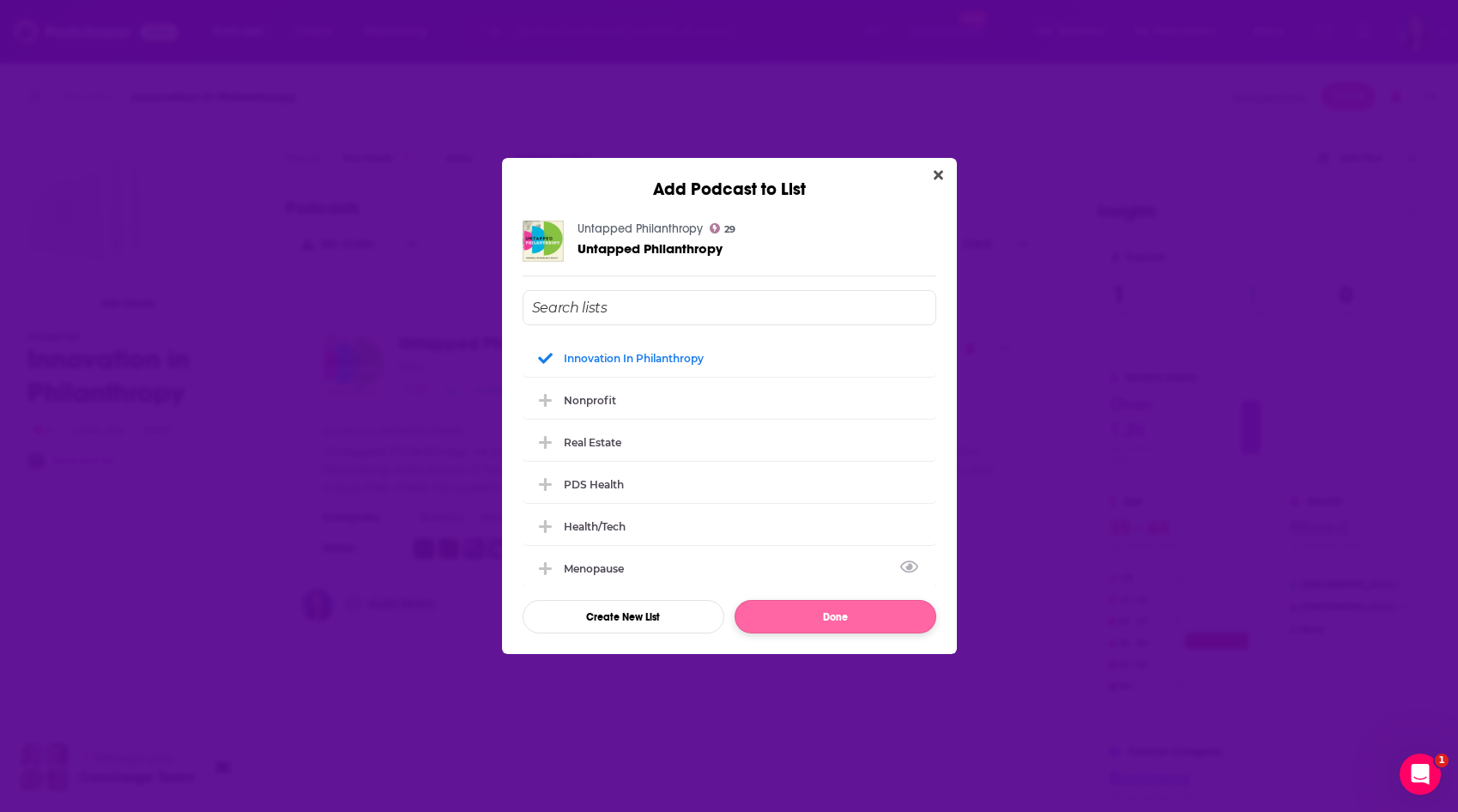
click at [853, 627] on button "Done" at bounding box center [835, 616] width 202 height 33
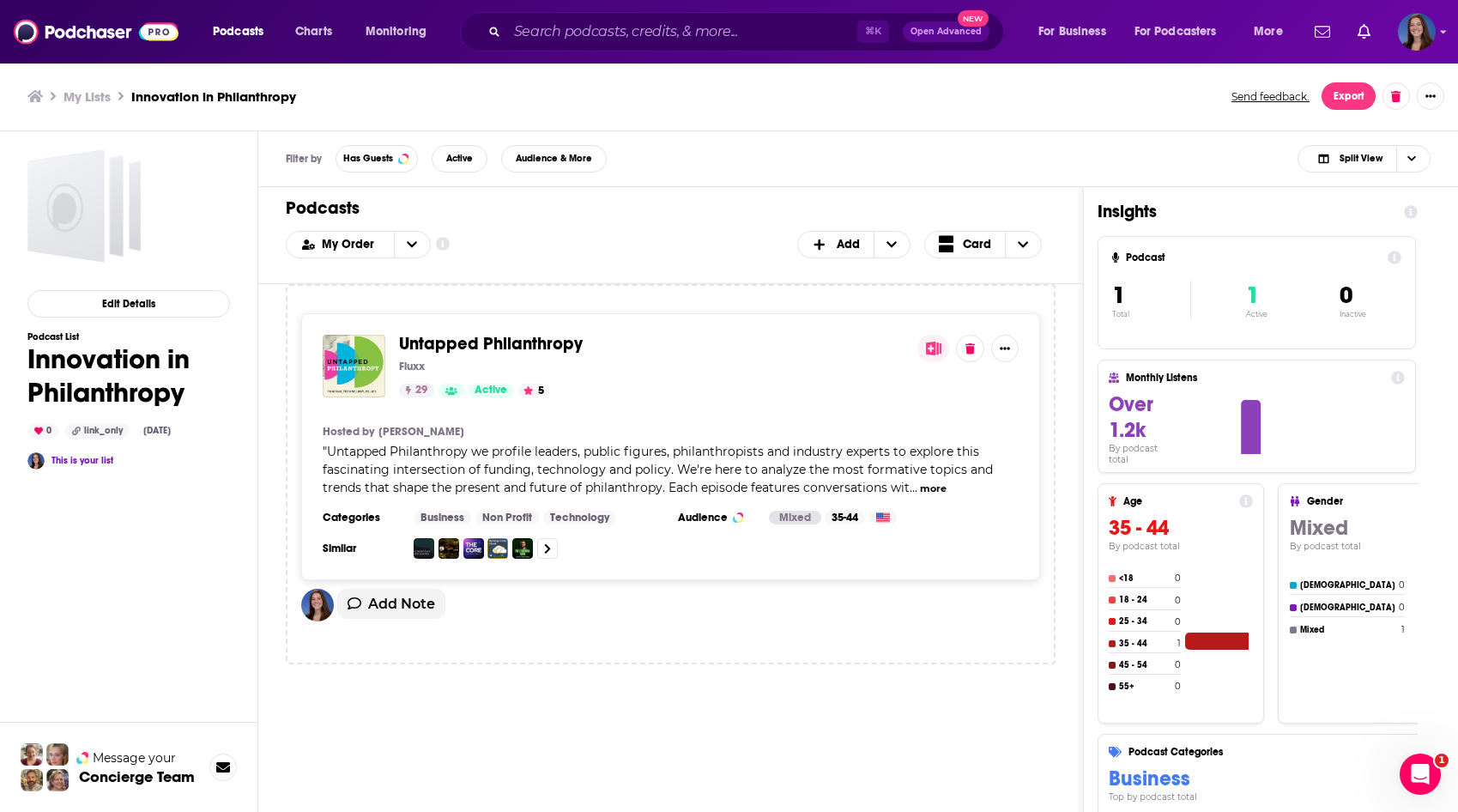
click at [1432, 31] on img "Logged in as emmadonovan" at bounding box center [1416, 31] width 38 height 38
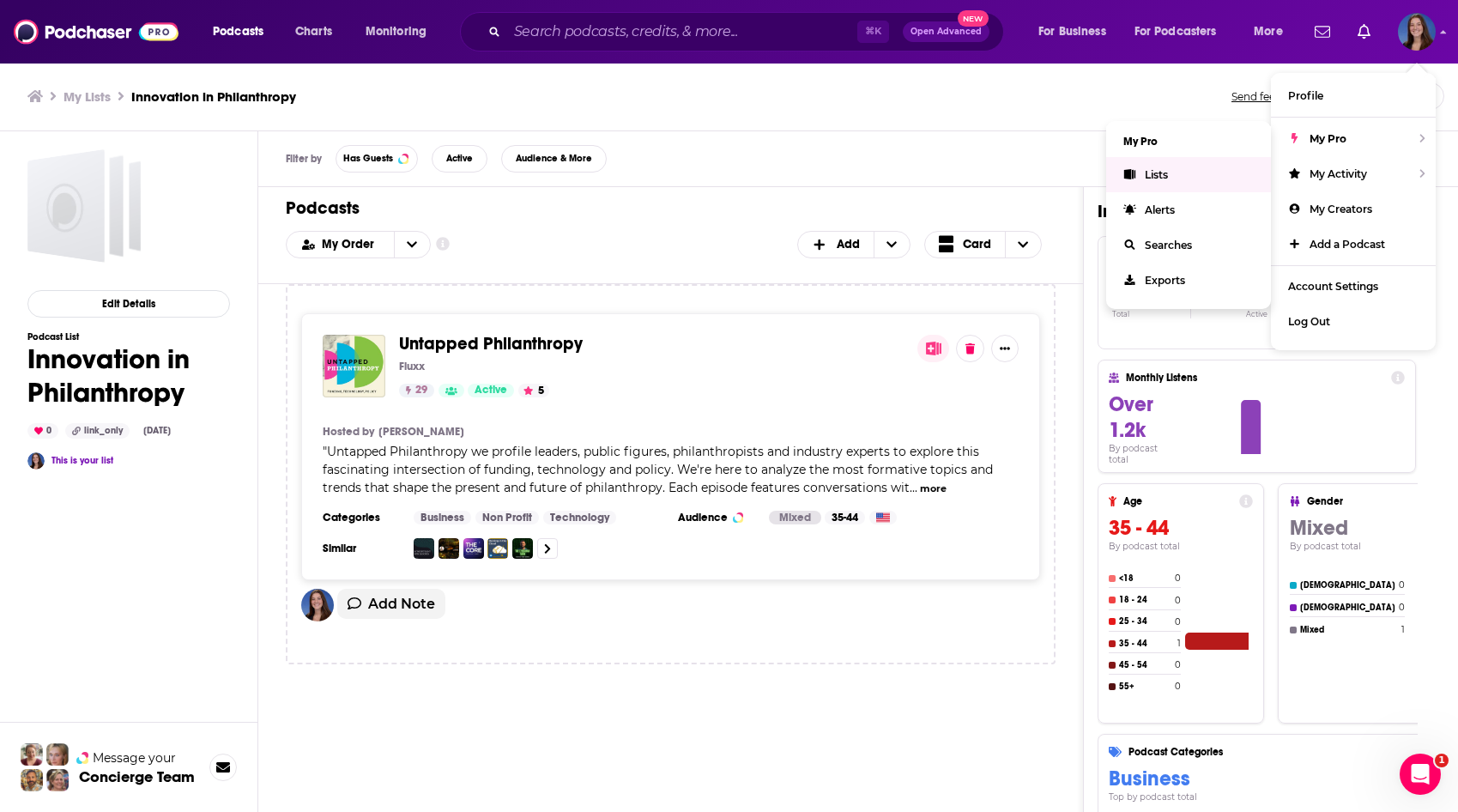
click at [1148, 173] on span "Lists" at bounding box center [1156, 174] width 23 height 13
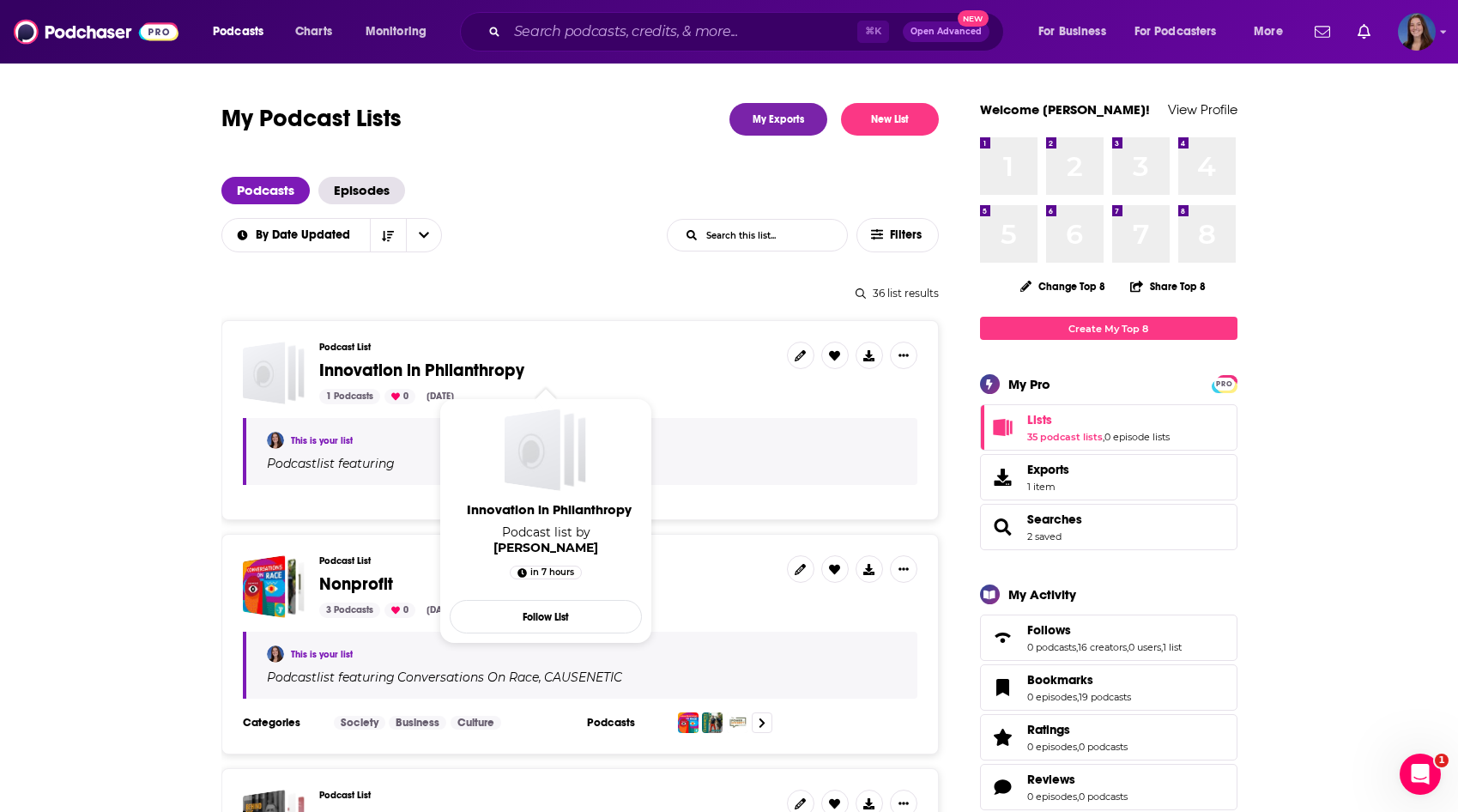
click at [458, 370] on span "Innovation in Philanthropy" at bounding box center [422, 370] width 205 height 21
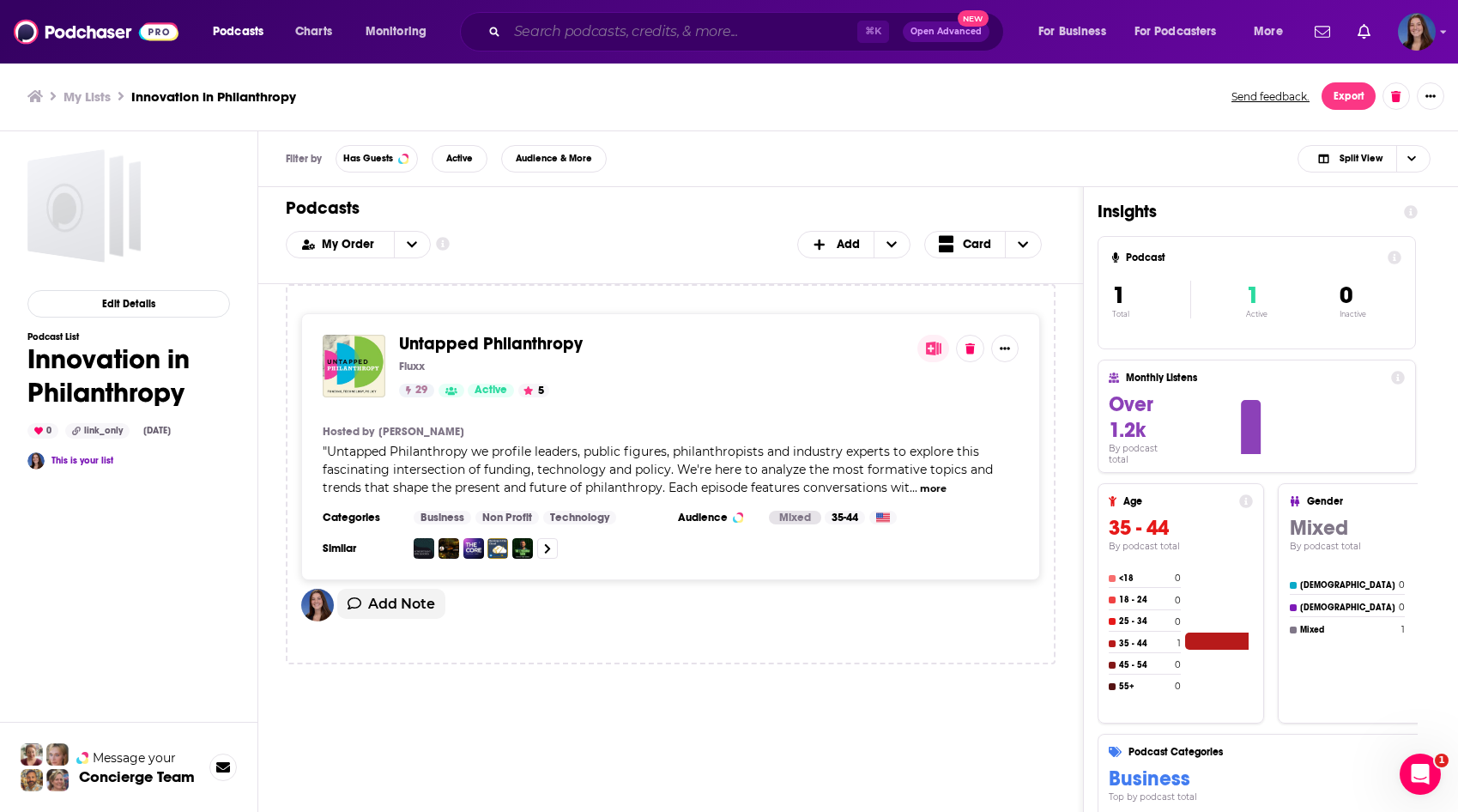
click at [589, 30] on input "Search podcasts, credits, & more..." at bounding box center [682, 32] width 350 height 28
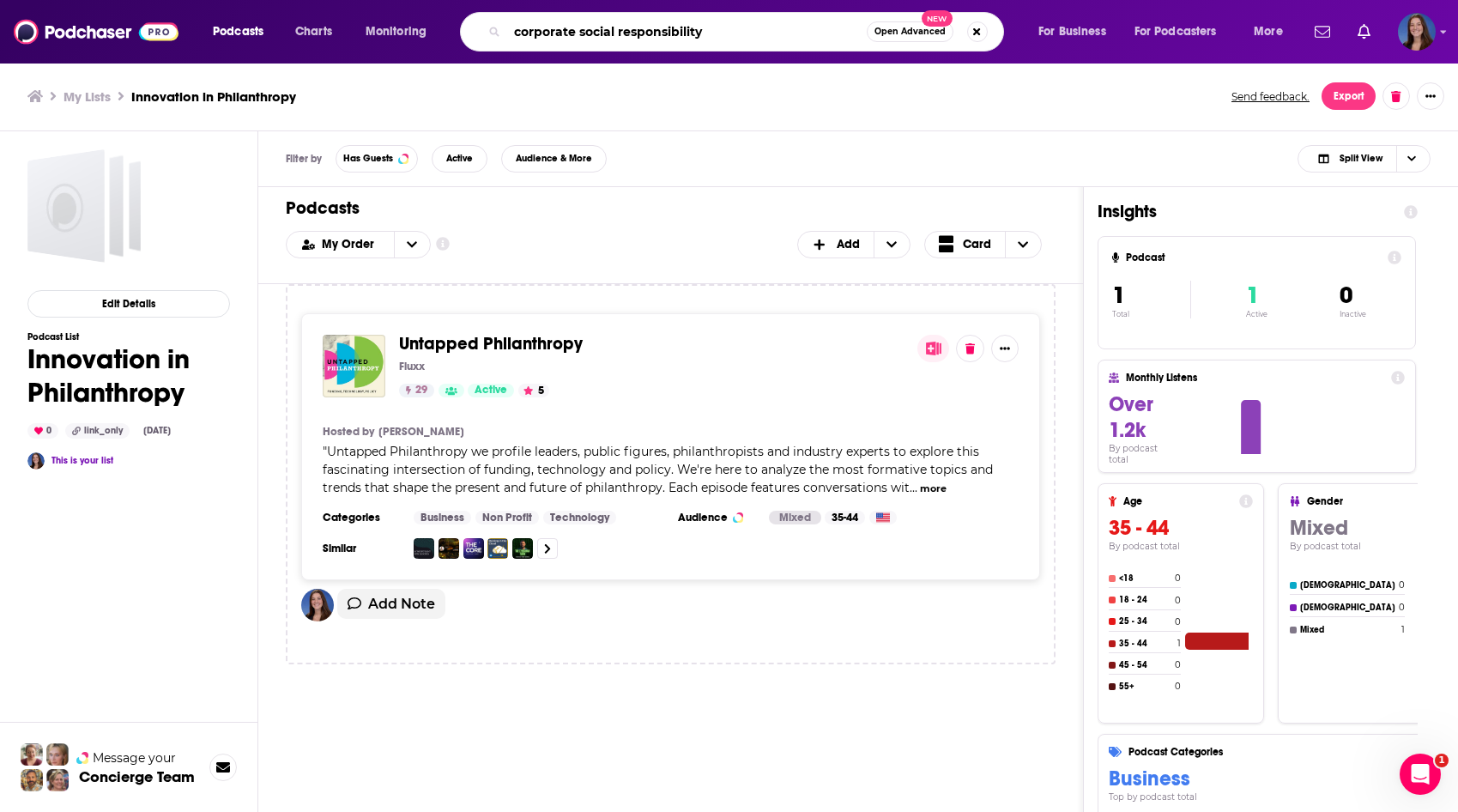
type input "corporate social responsibility"
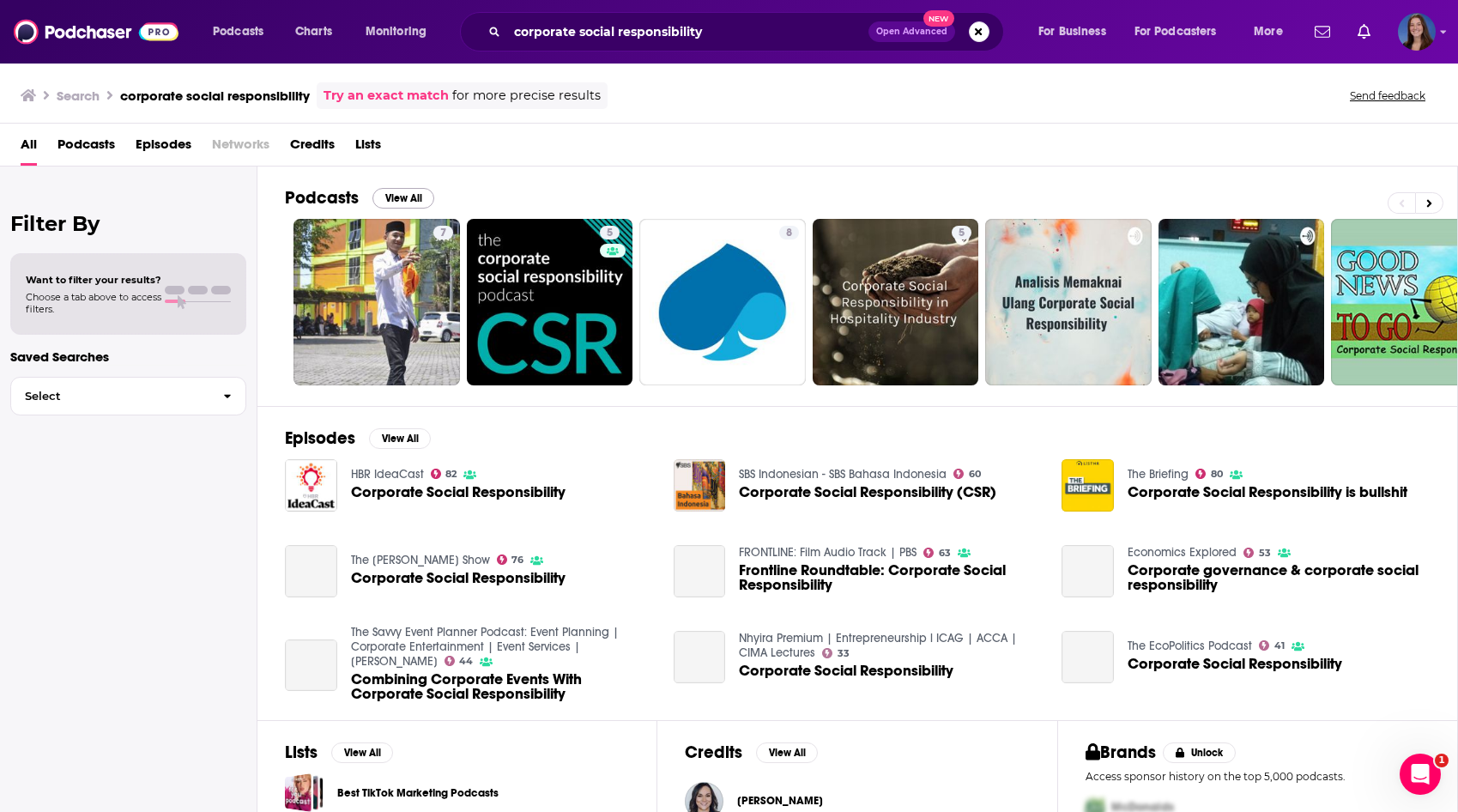
scroll to position [5, 0]
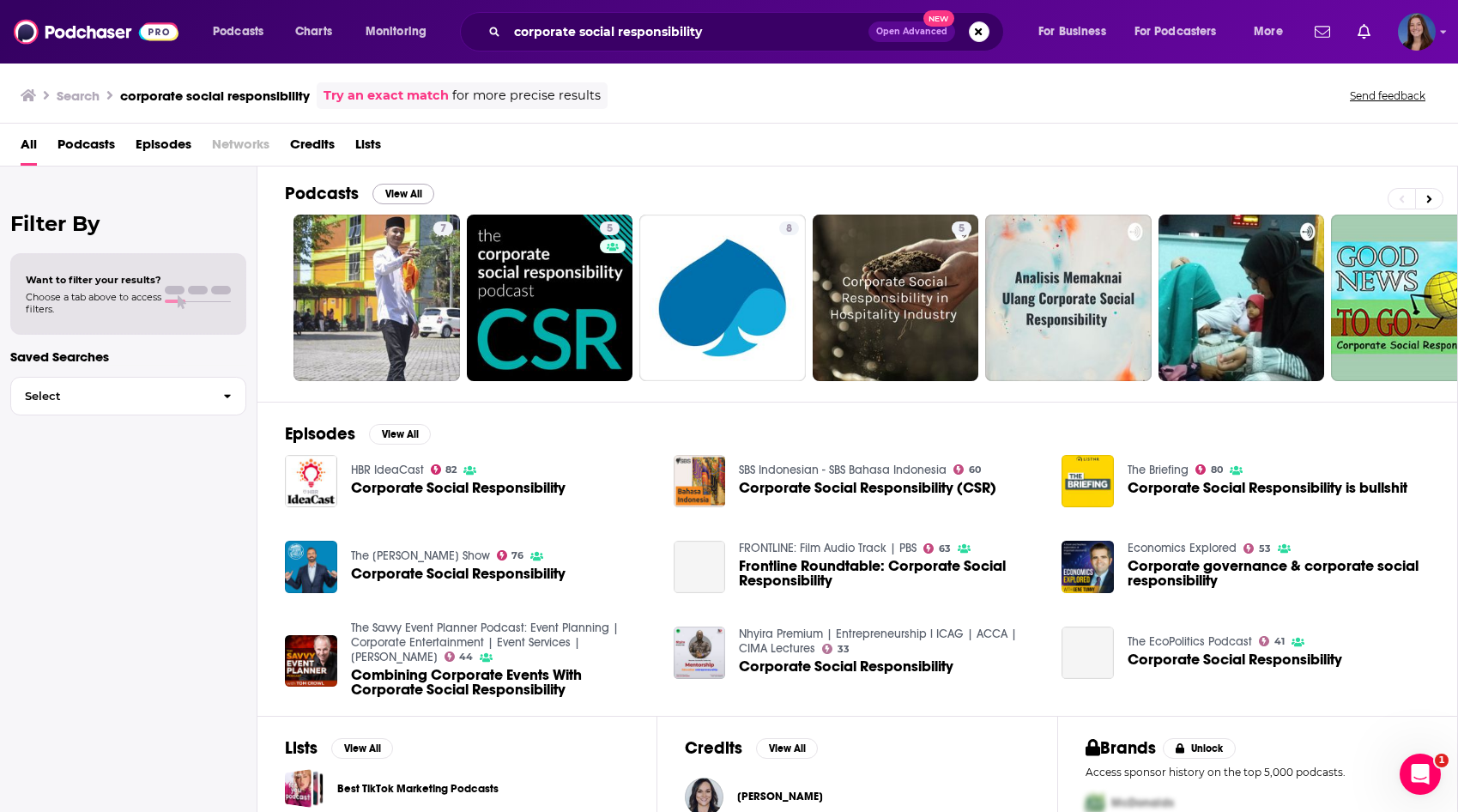
click at [406, 196] on button "View All" at bounding box center [403, 194] width 62 height 20
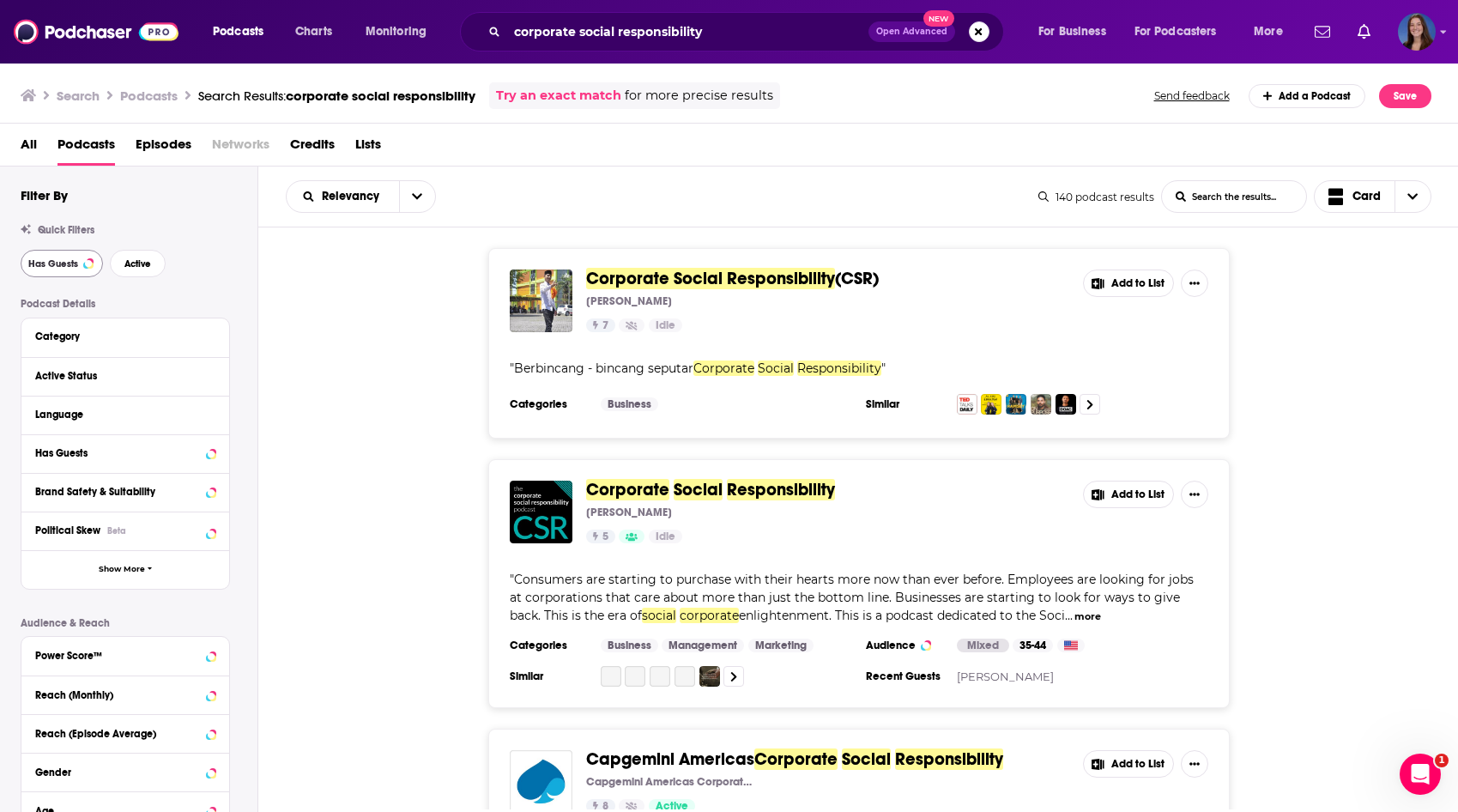
click at [76, 263] on span "Has Guests" at bounding box center [54, 264] width 50 height 9
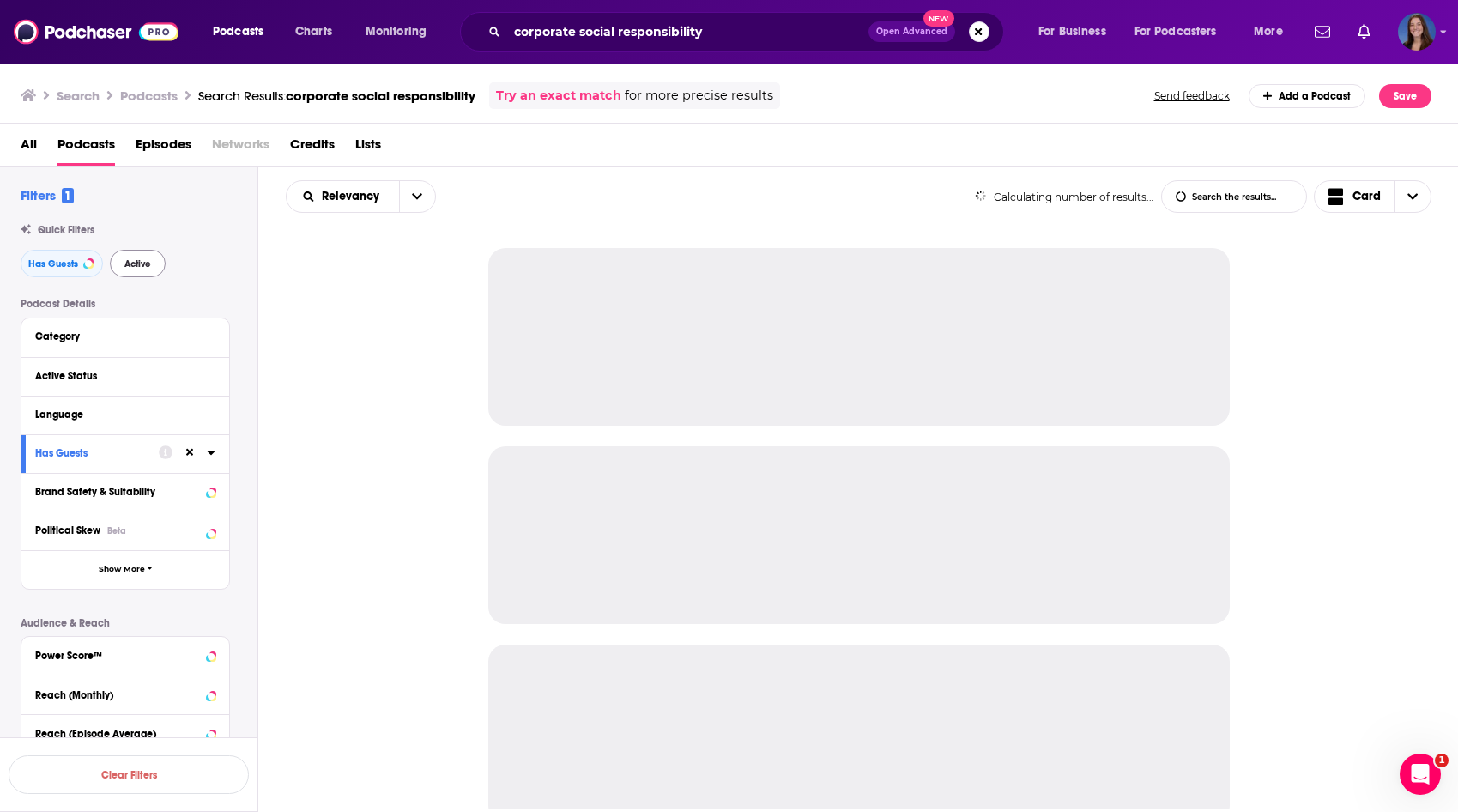
click at [122, 260] on button "Active" at bounding box center [137, 264] width 55 height 28
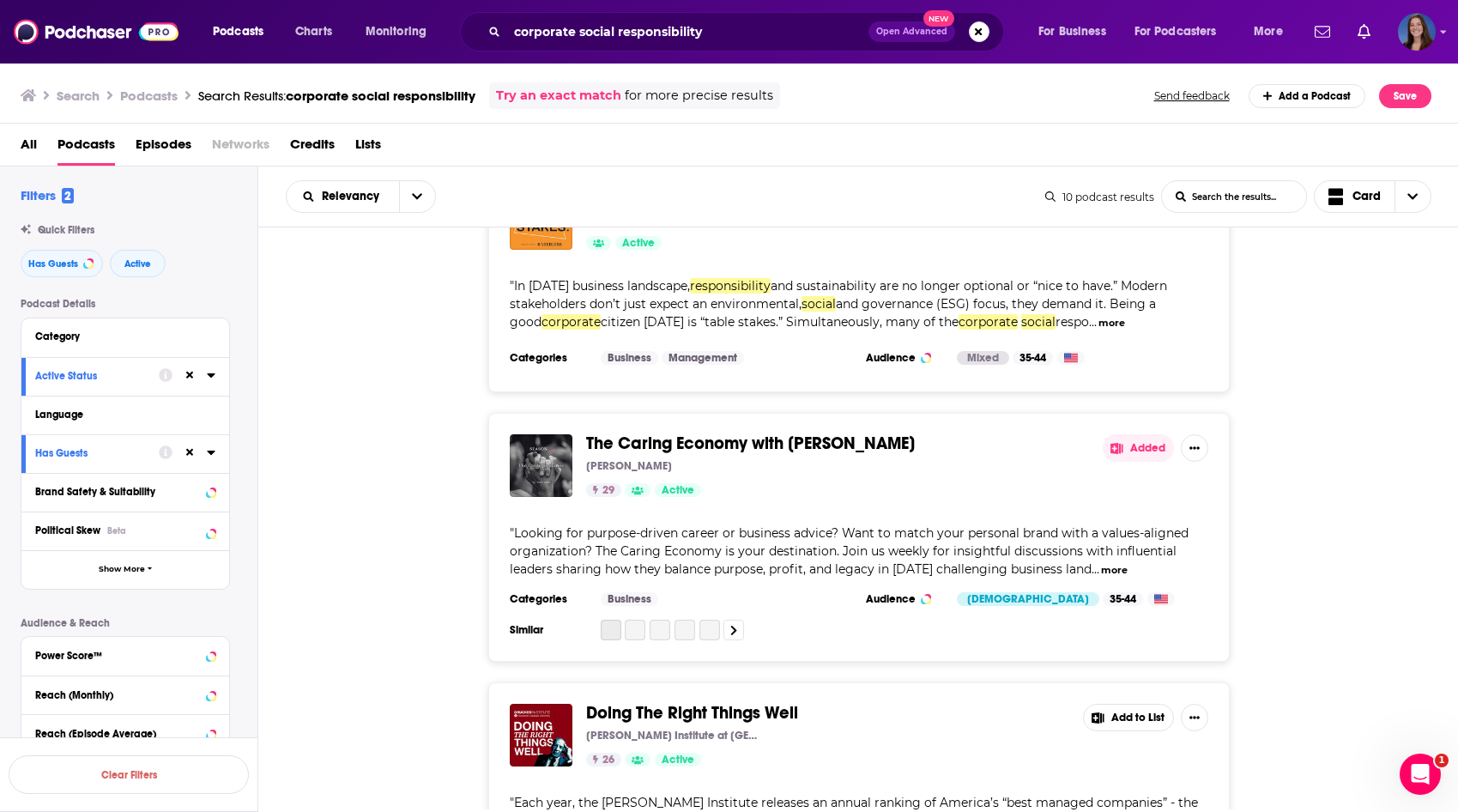
scroll to position [625, 0]
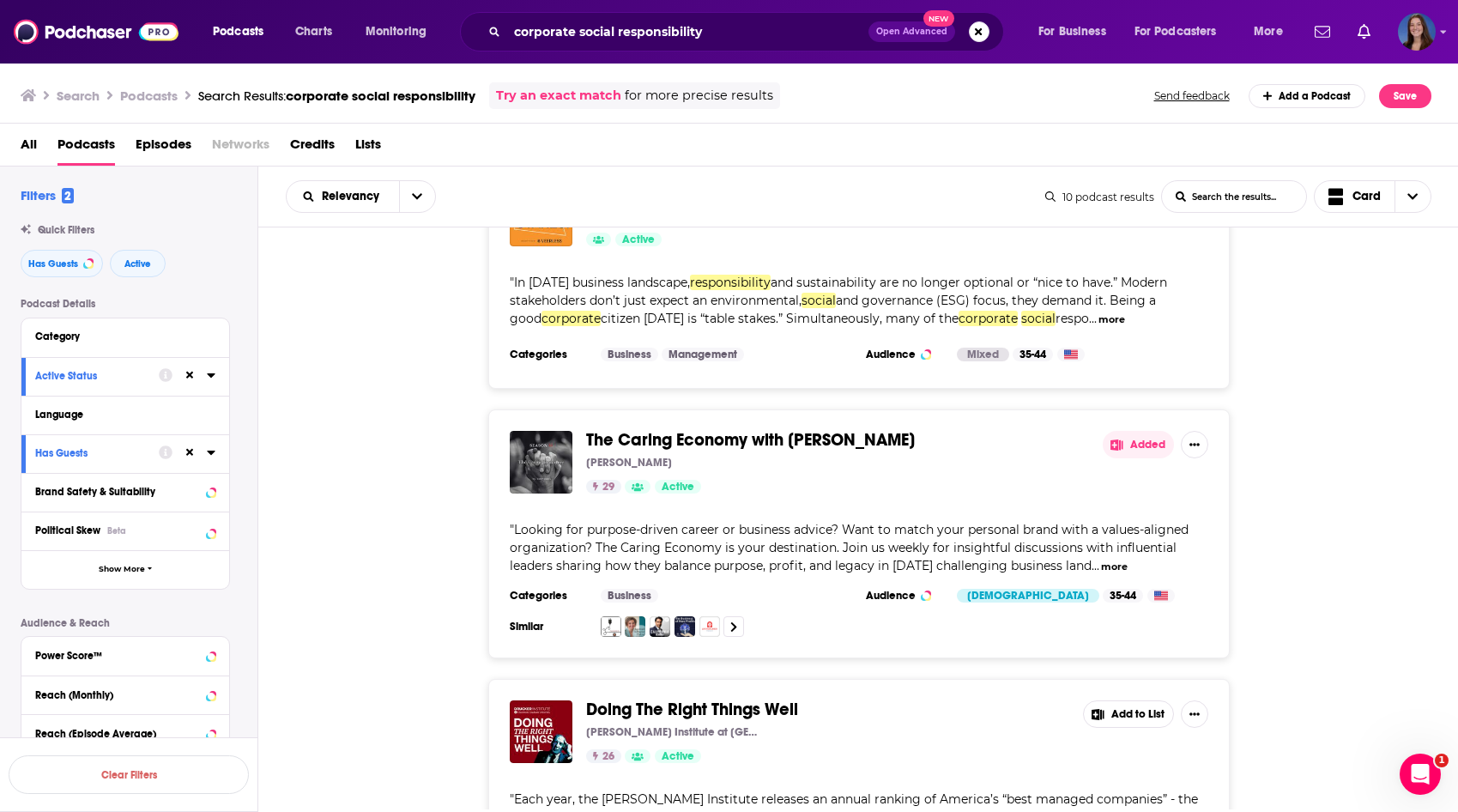
click at [1118, 559] on button "more" at bounding box center [1114, 567] width 27 height 15
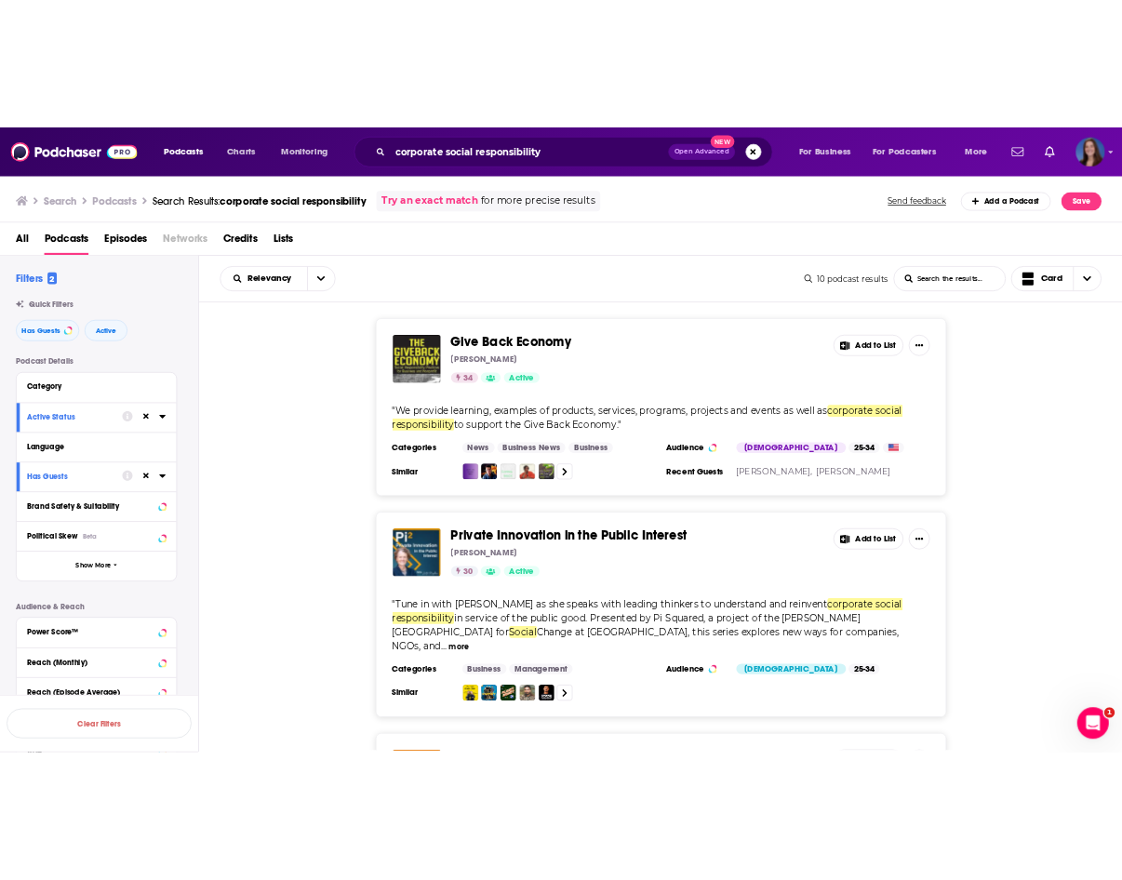
scroll to position [0, 0]
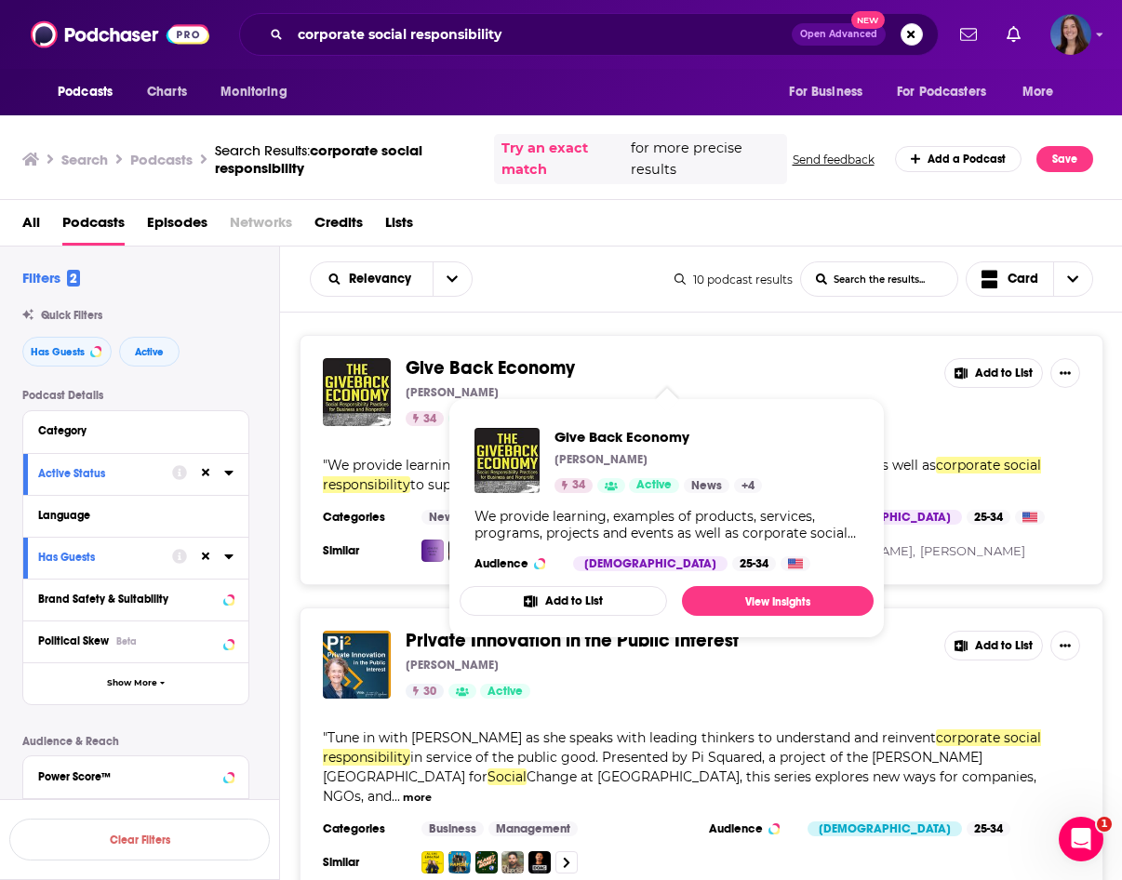
click at [440, 363] on span "Give Back Economy" at bounding box center [490, 367] width 169 height 23
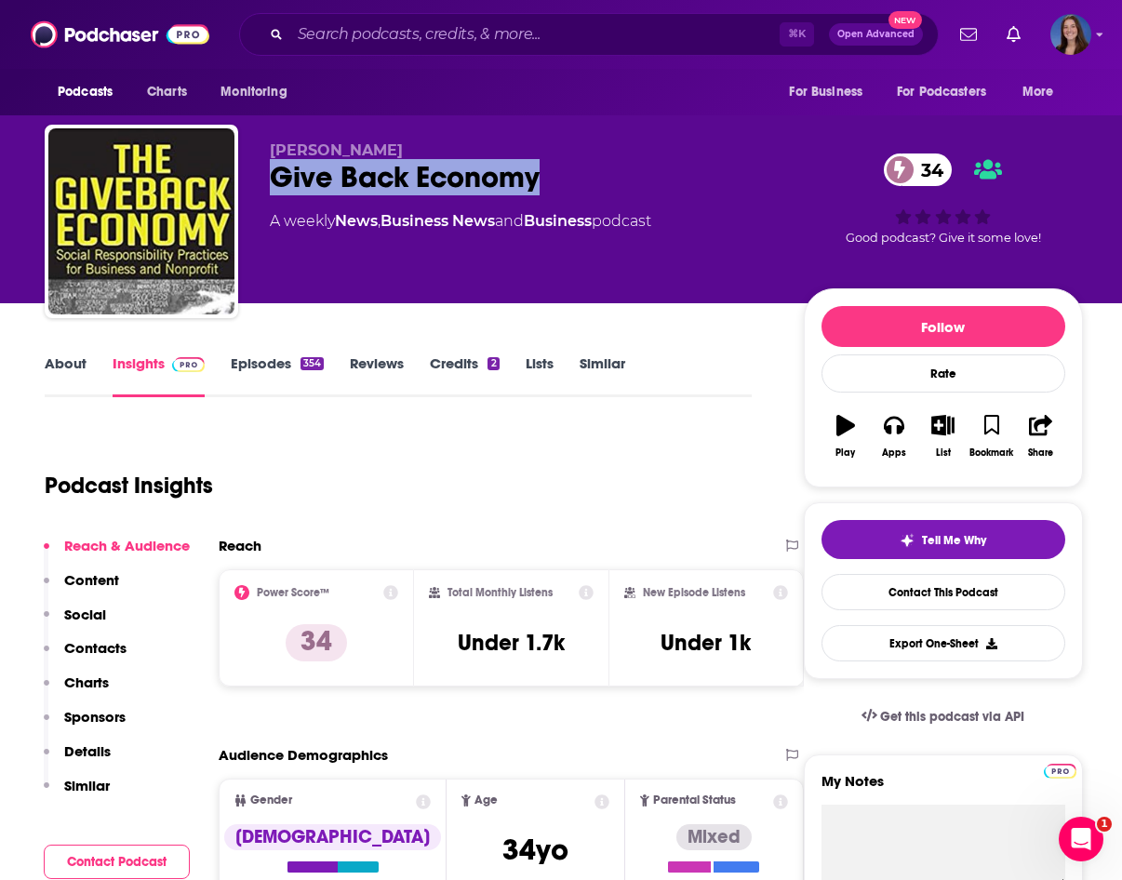
drag, startPoint x: 267, startPoint y: 178, endPoint x: 579, endPoint y: 163, distance: 311.9
click at [579, 163] on div "[PERSON_NAME] Give Back Economy 34 A weekly News , Business News and Business p…" at bounding box center [564, 225] width 1038 height 201
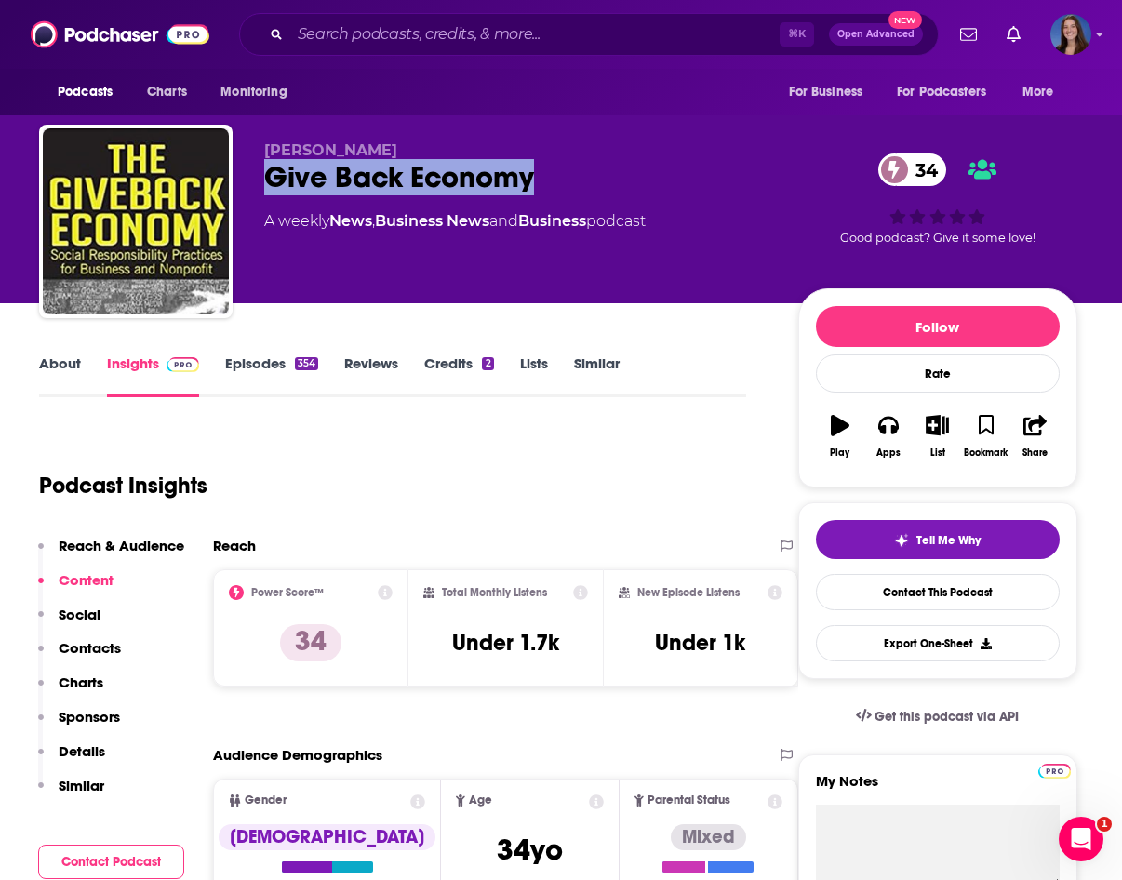
scroll to position [-1, 20]
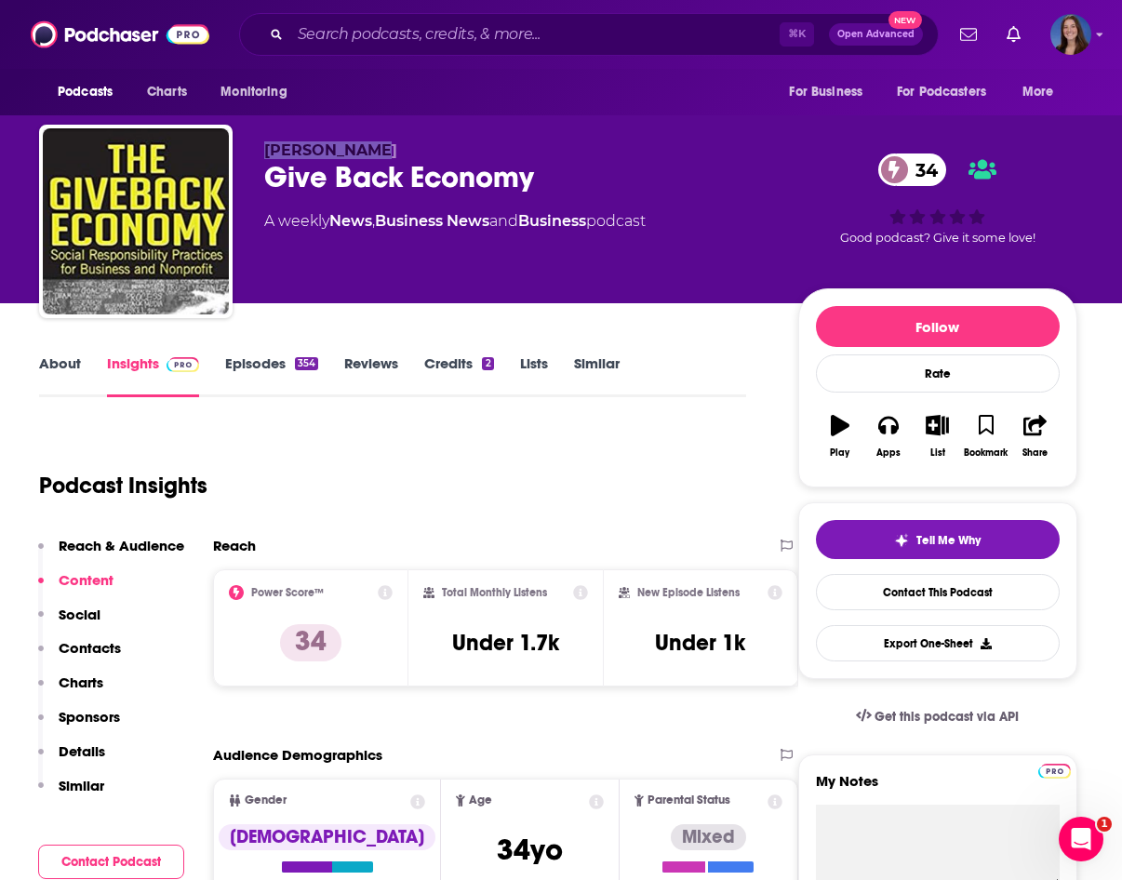
drag, startPoint x: 252, startPoint y: 146, endPoint x: 360, endPoint y: 151, distance: 108.0
click at [359, 151] on p "[PERSON_NAME]" at bounding box center [516, 150] width 504 height 18
copy span "[PERSON_NAME]"
